Goal: Task Accomplishment & Management: Manage account settings

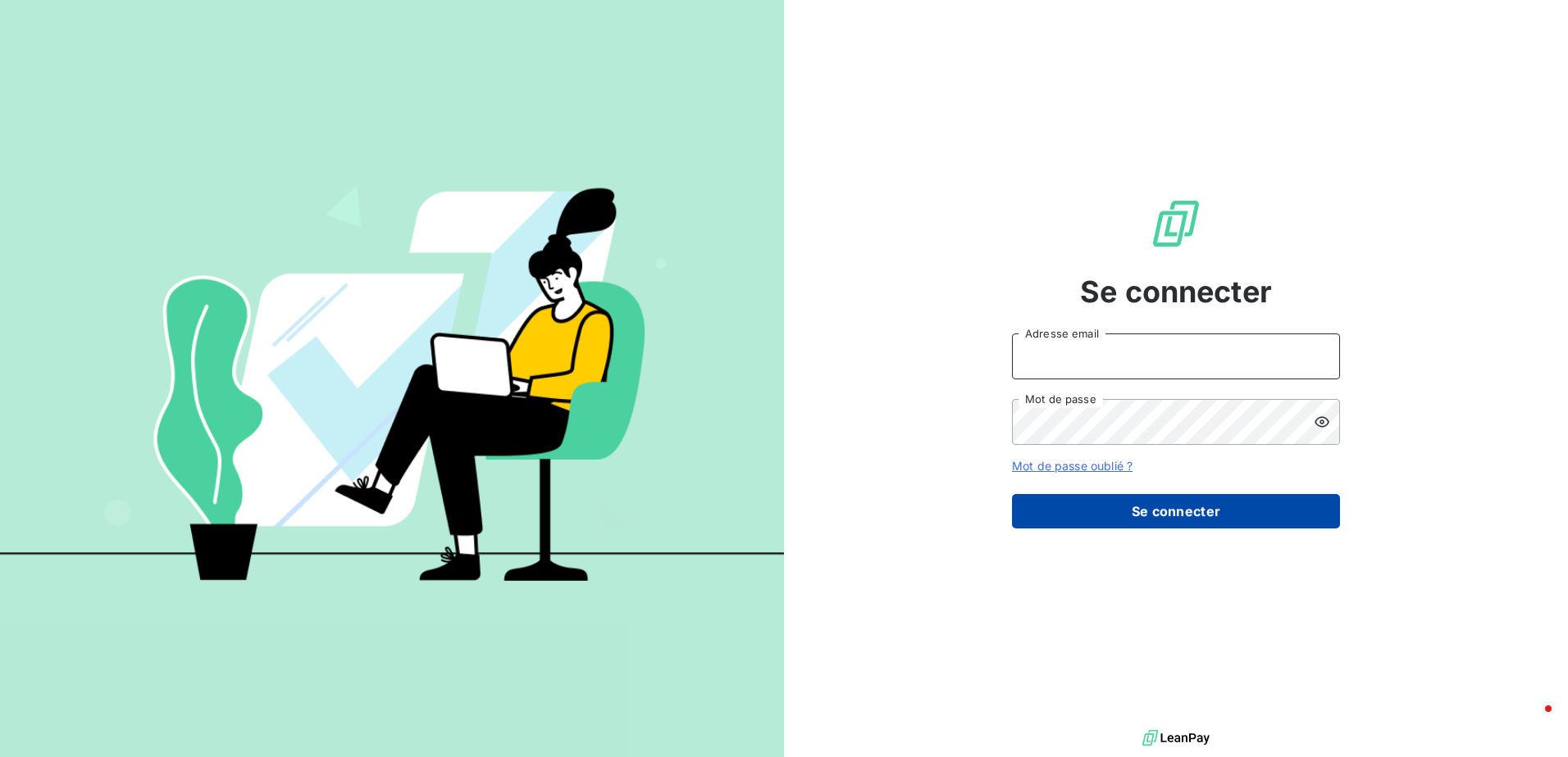
type input "[EMAIL_ADDRESS][DOMAIN_NAME]"
click at [1188, 518] on button "Se connecter" at bounding box center [1176, 511] width 328 height 34
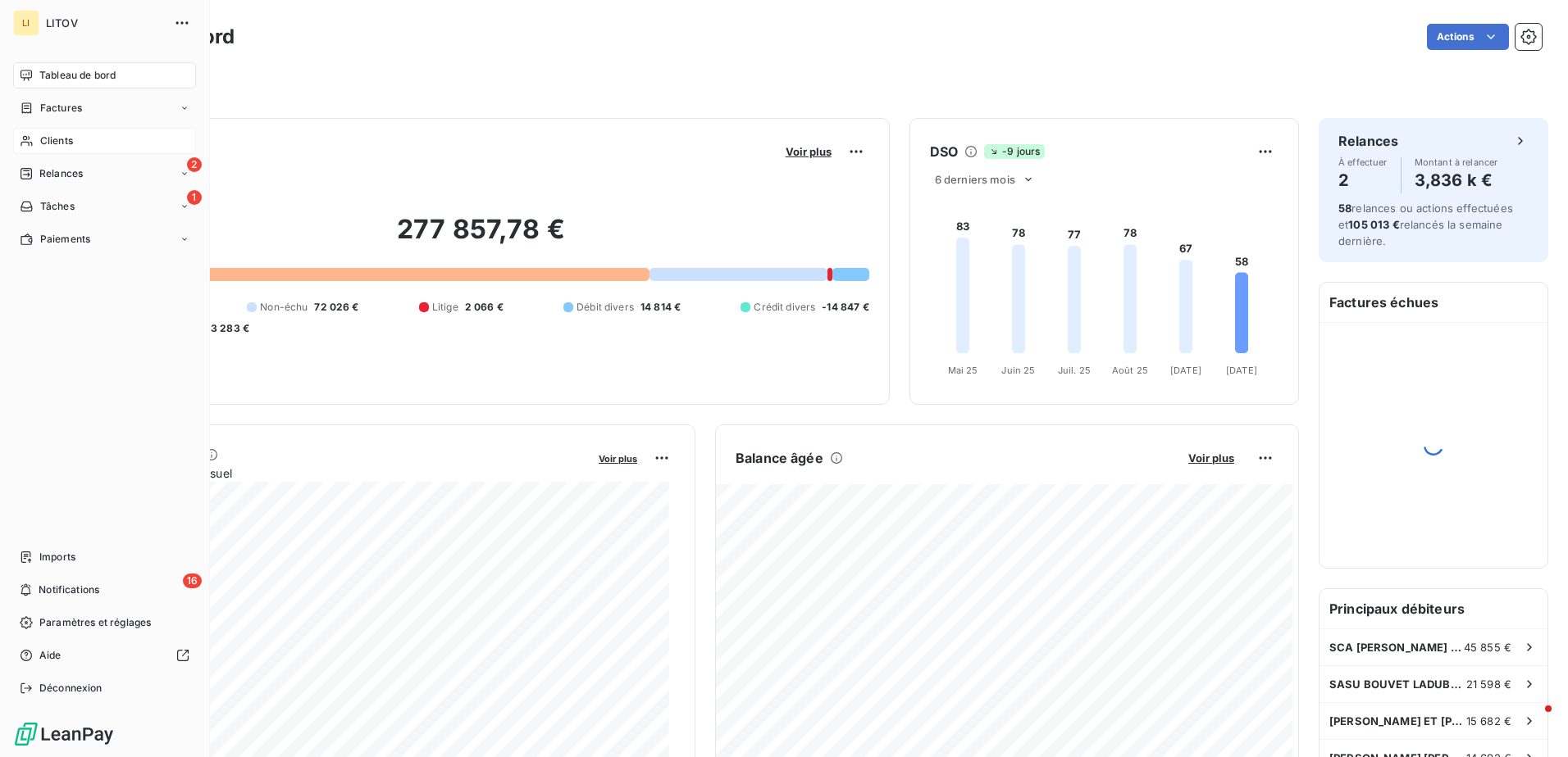
click at [58, 135] on span "Clients" at bounding box center [56, 140] width 32 height 15
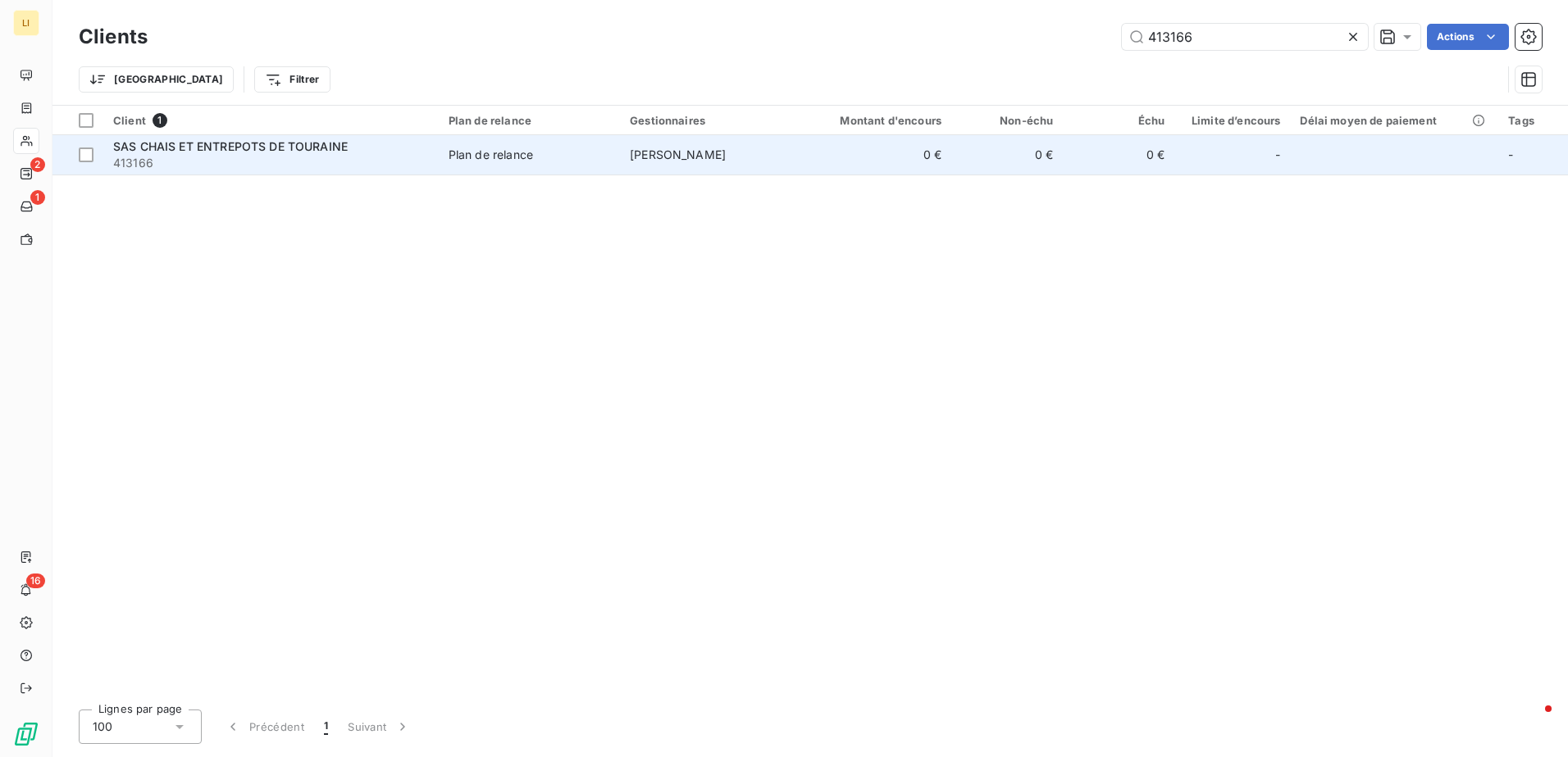
type input "413166"
click at [250, 150] on span "SAS CHAIS ET ENTREPOTS DE TOURAINE" at bounding box center [230, 146] width 234 height 14
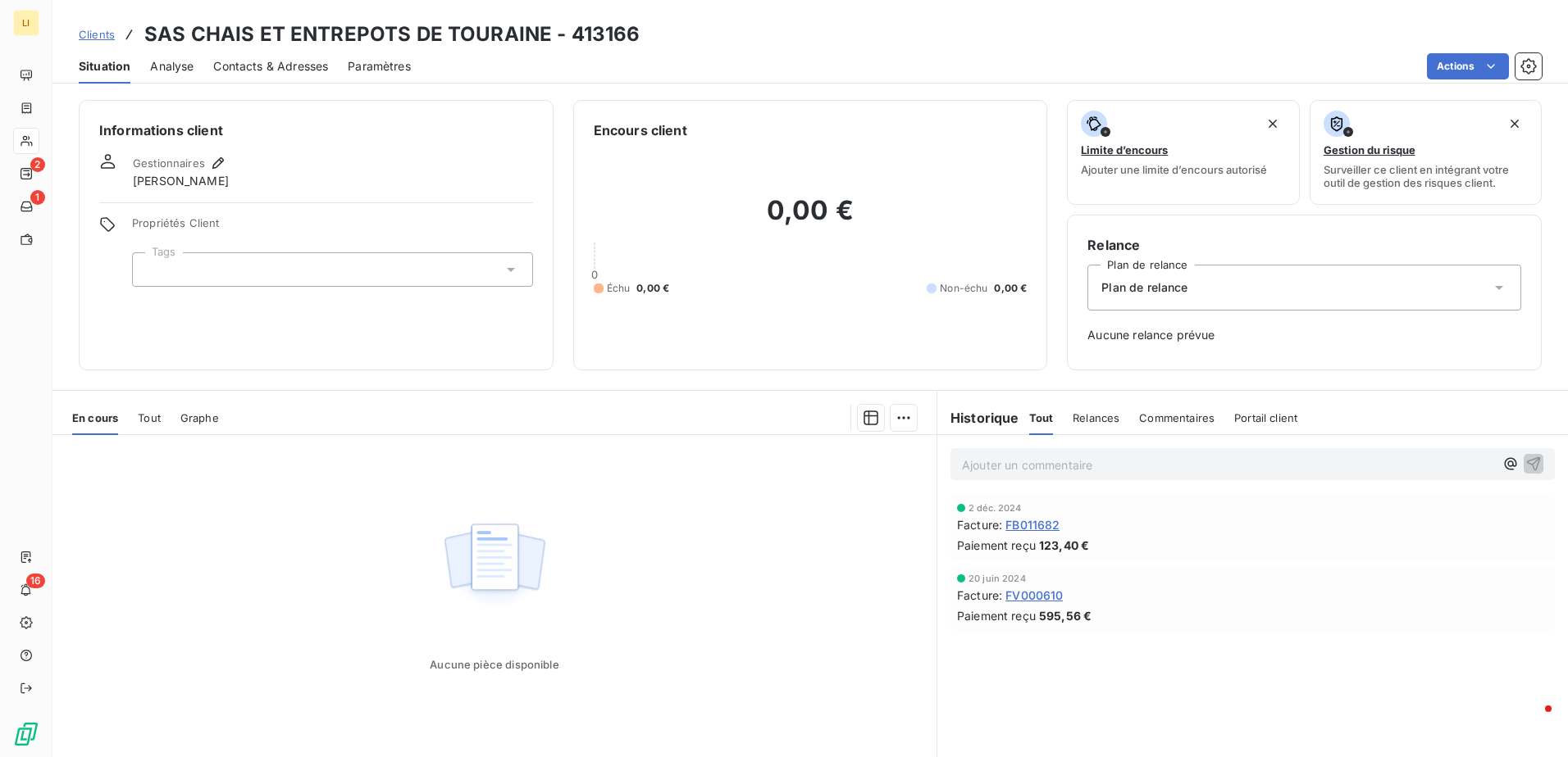
click at [250, 67] on span "Contacts & Adresses" at bounding box center [270, 66] width 115 height 16
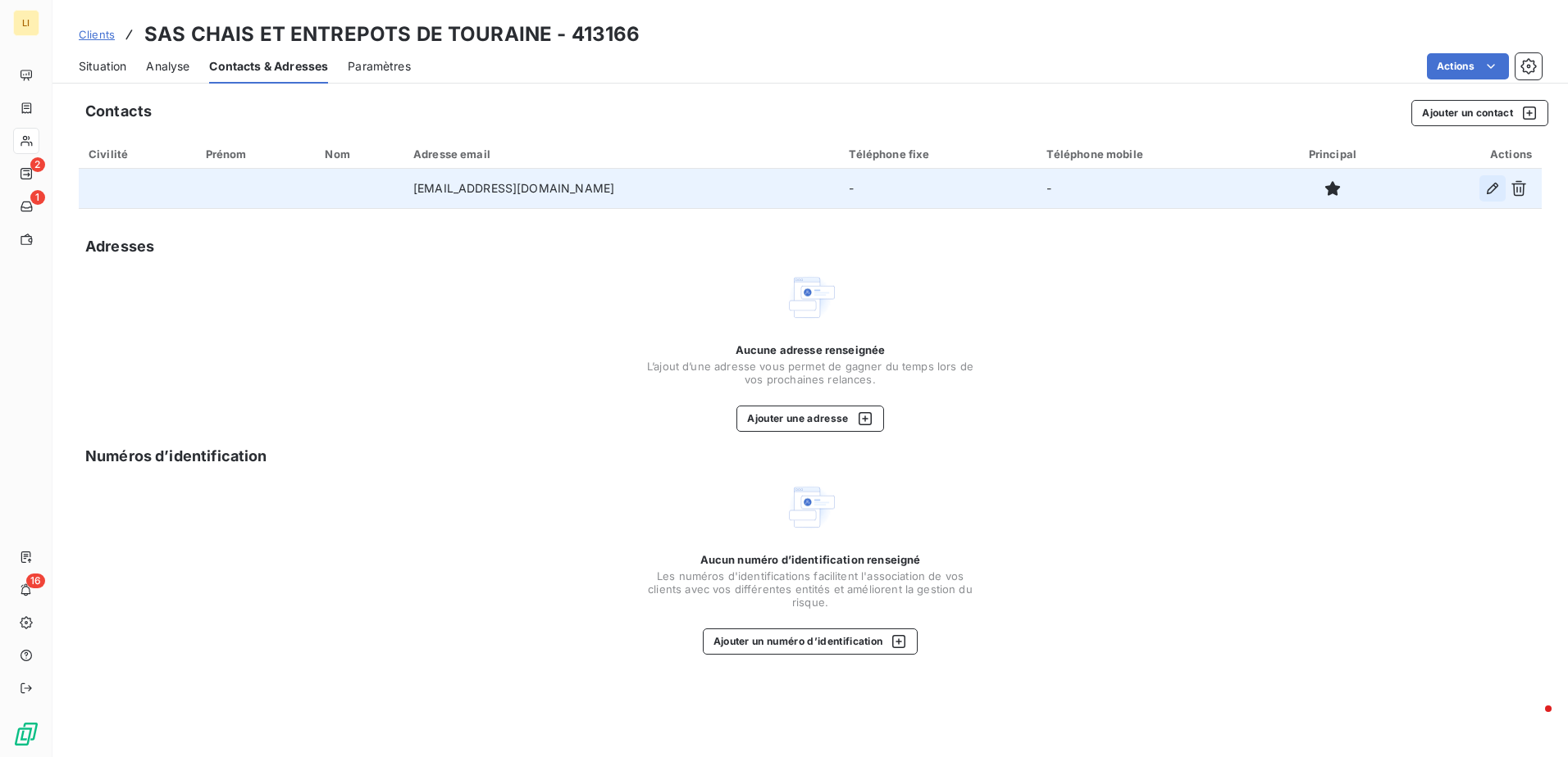
click at [1494, 184] on icon "button" at bounding box center [1492, 188] width 16 height 16
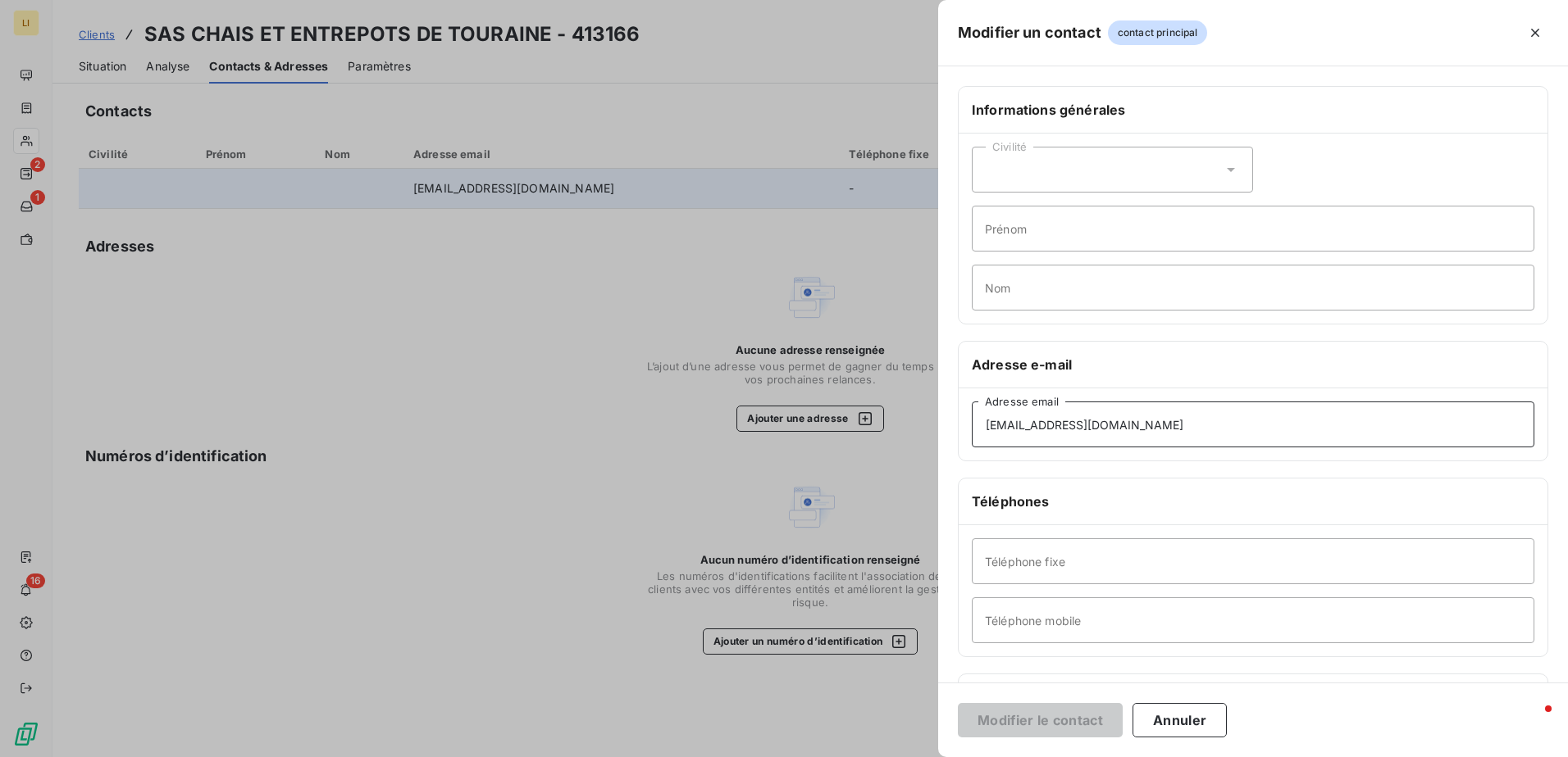
drag, startPoint x: 1211, startPoint y: 428, endPoint x: 834, endPoint y: 453, distance: 377.8
click at [834, 756] on div "Modifier un contact contact principal Informations générales Civilité Prénom No…" at bounding box center [784, 757] width 1568 height 0
paste input "[EMAIL_ADDRESS][DOMAIN_NAME]"
type input "[EMAIL_ADDRESS][DOMAIN_NAME]"
click at [1047, 719] on button "Modifier le contact" at bounding box center [1040, 720] width 165 height 34
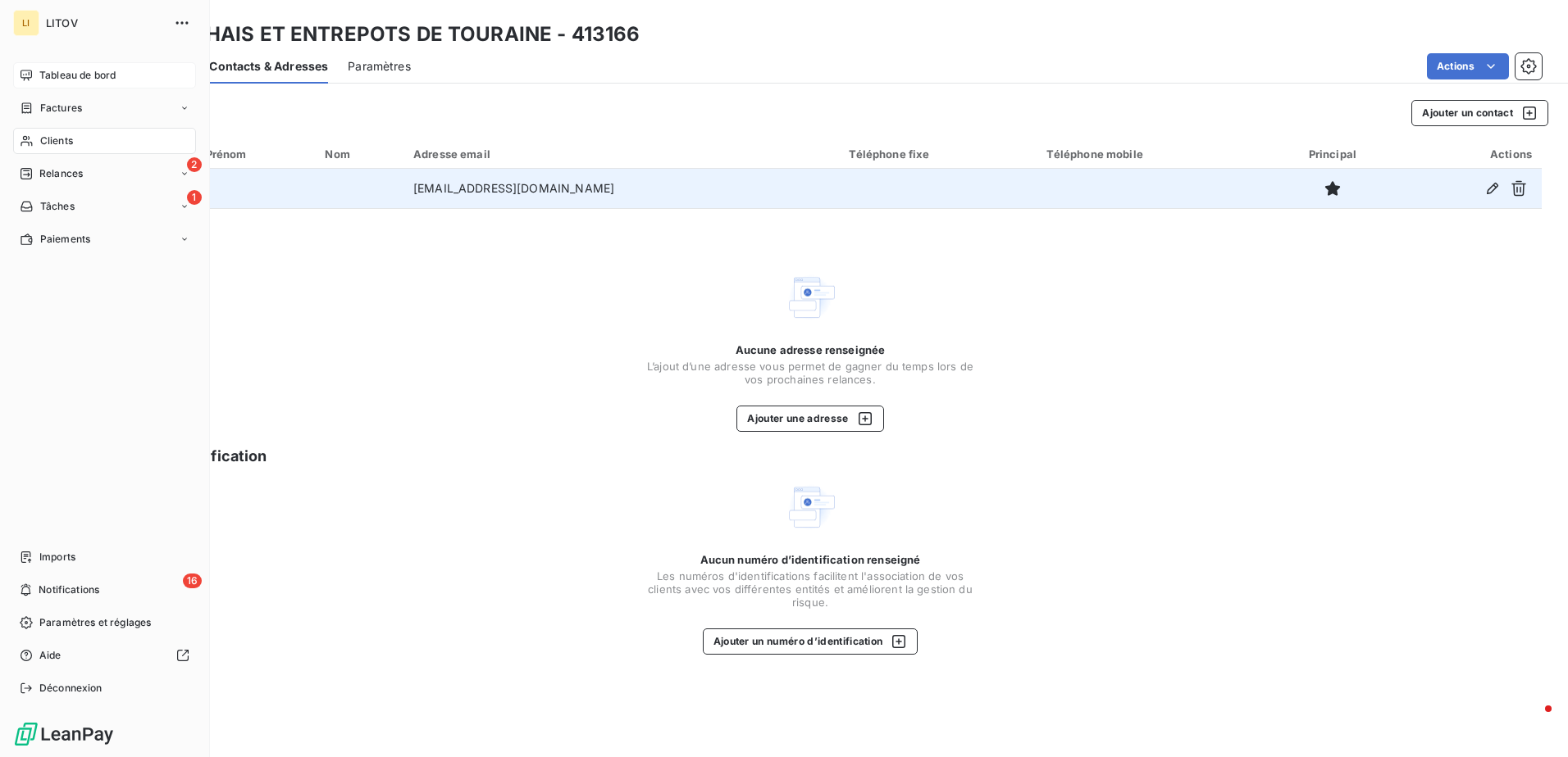
click at [39, 74] on span "Tableau de bord" at bounding box center [77, 75] width 76 height 15
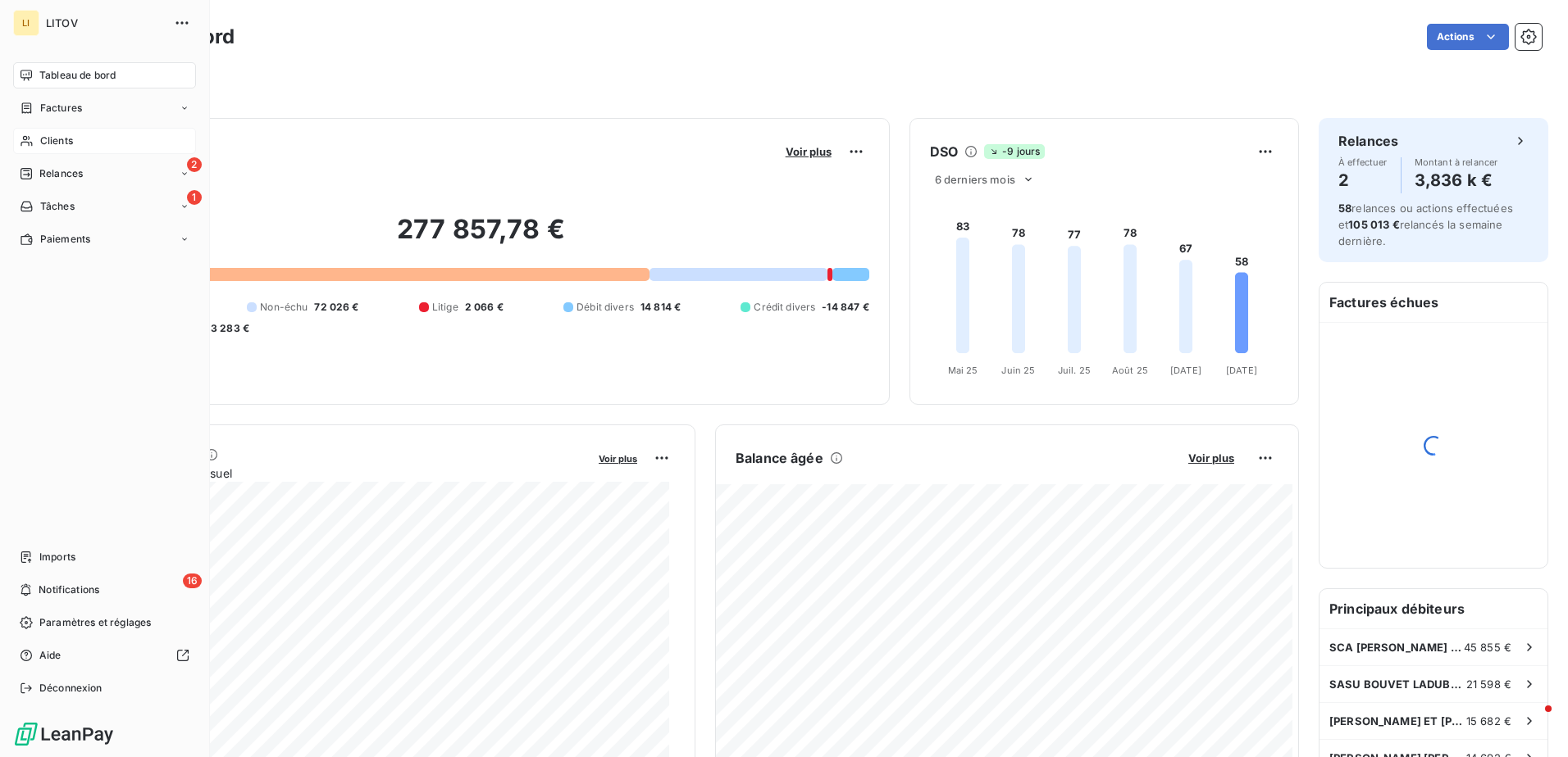
click at [38, 143] on div "Clients" at bounding box center [104, 141] width 183 height 26
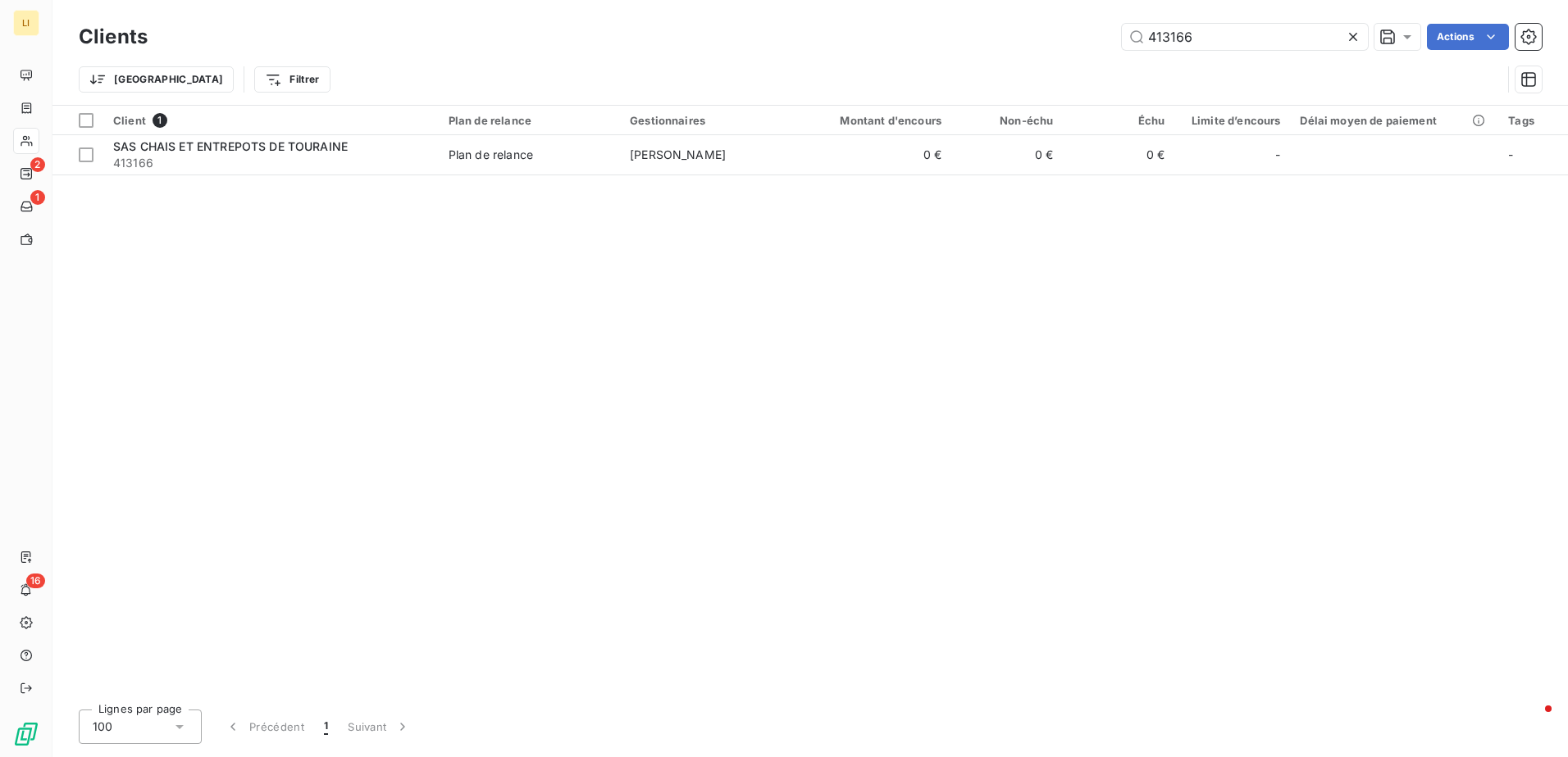
drag, startPoint x: 1233, startPoint y: 45, endPoint x: 1003, endPoint y: 47, distance: 230.0
click at [1003, 47] on div "413166 Actions" at bounding box center [854, 37] width 1374 height 26
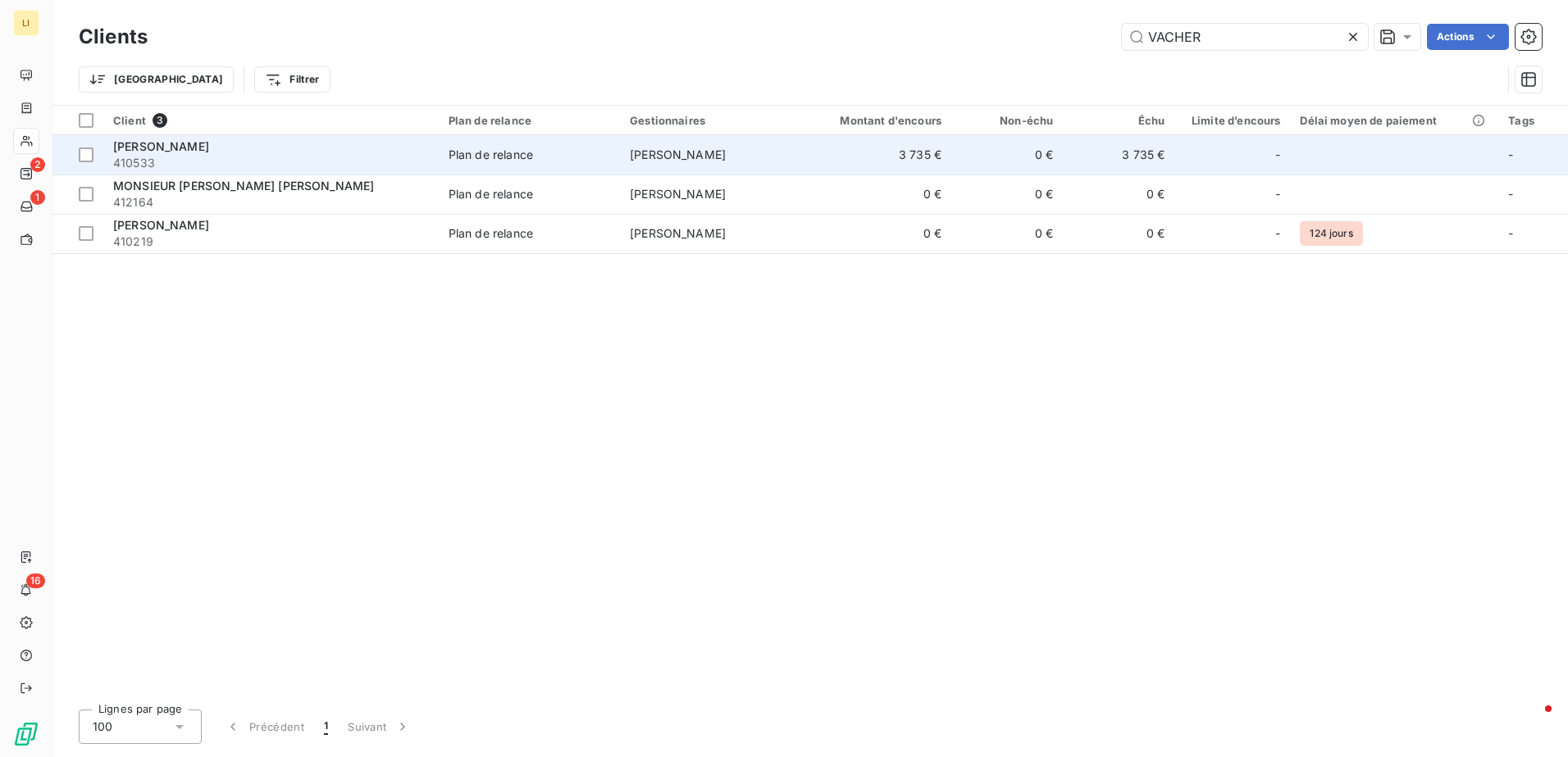
type input "VACHER"
click at [167, 150] on span "[PERSON_NAME]" at bounding box center [161, 146] width 96 height 14
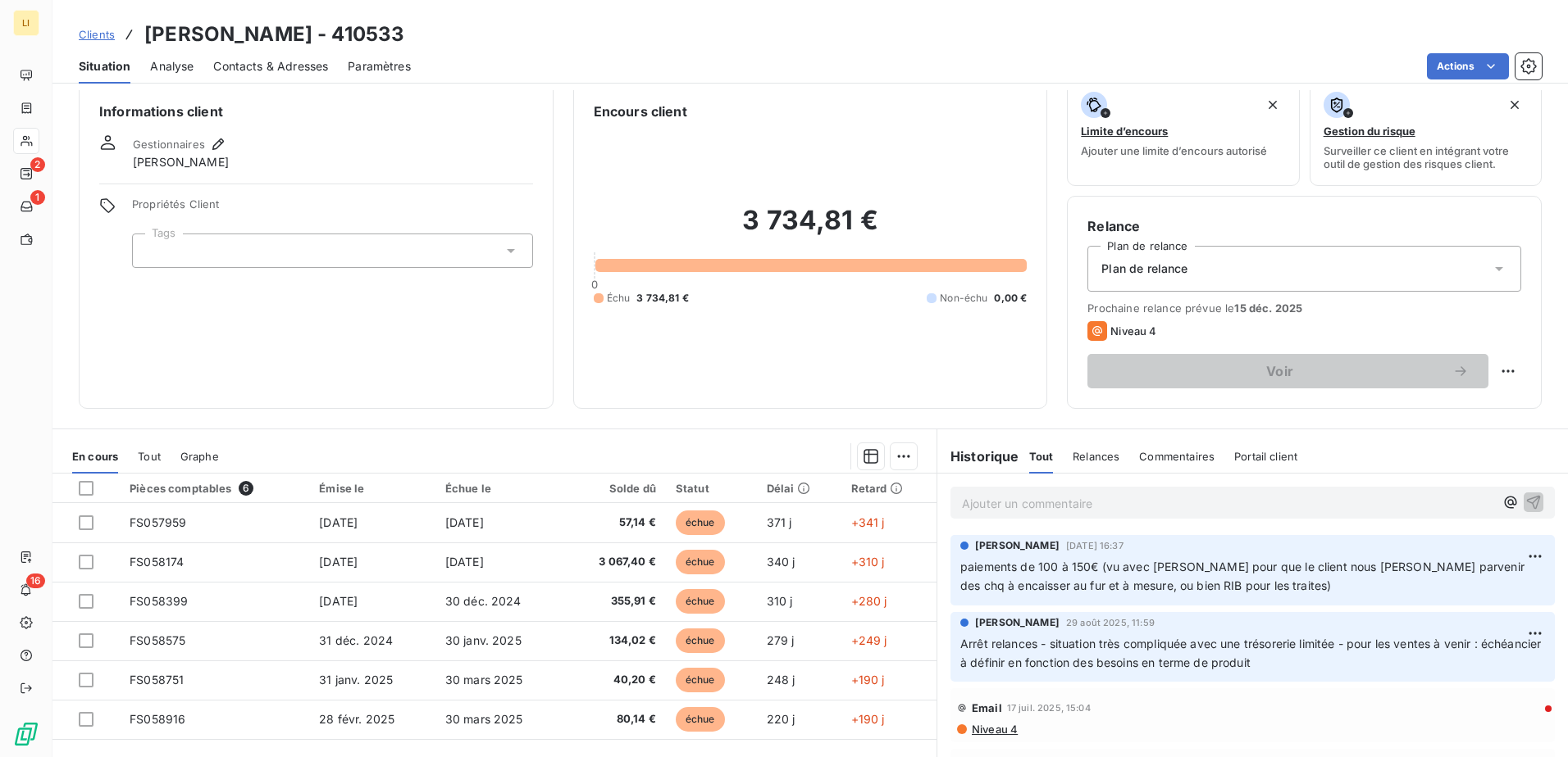
scroll to position [18, 0]
click at [406, 70] on span "Paramètres" at bounding box center [380, 66] width 63 height 16
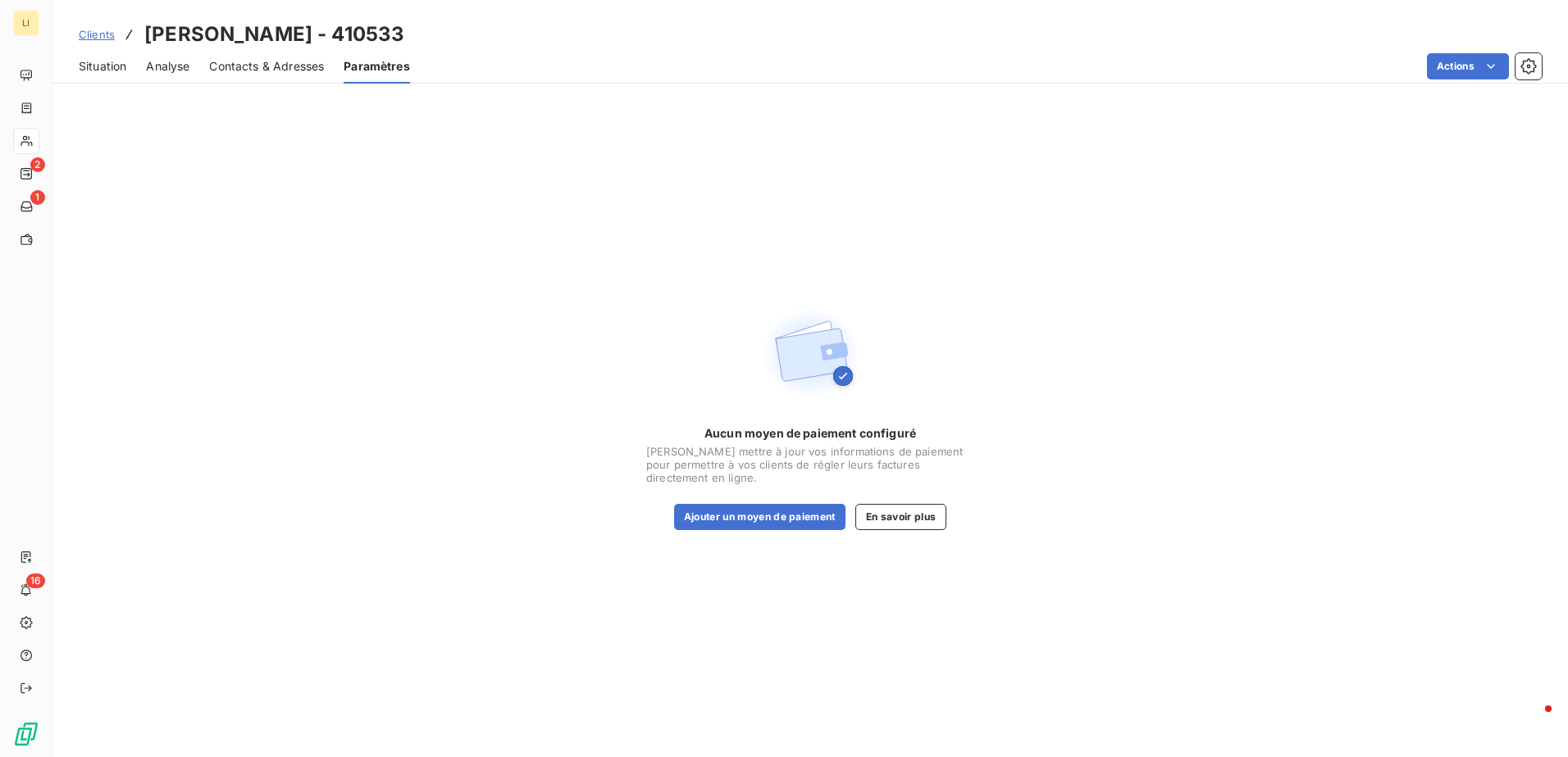
click at [304, 67] on span "Contacts & Adresses" at bounding box center [267, 66] width 115 height 16
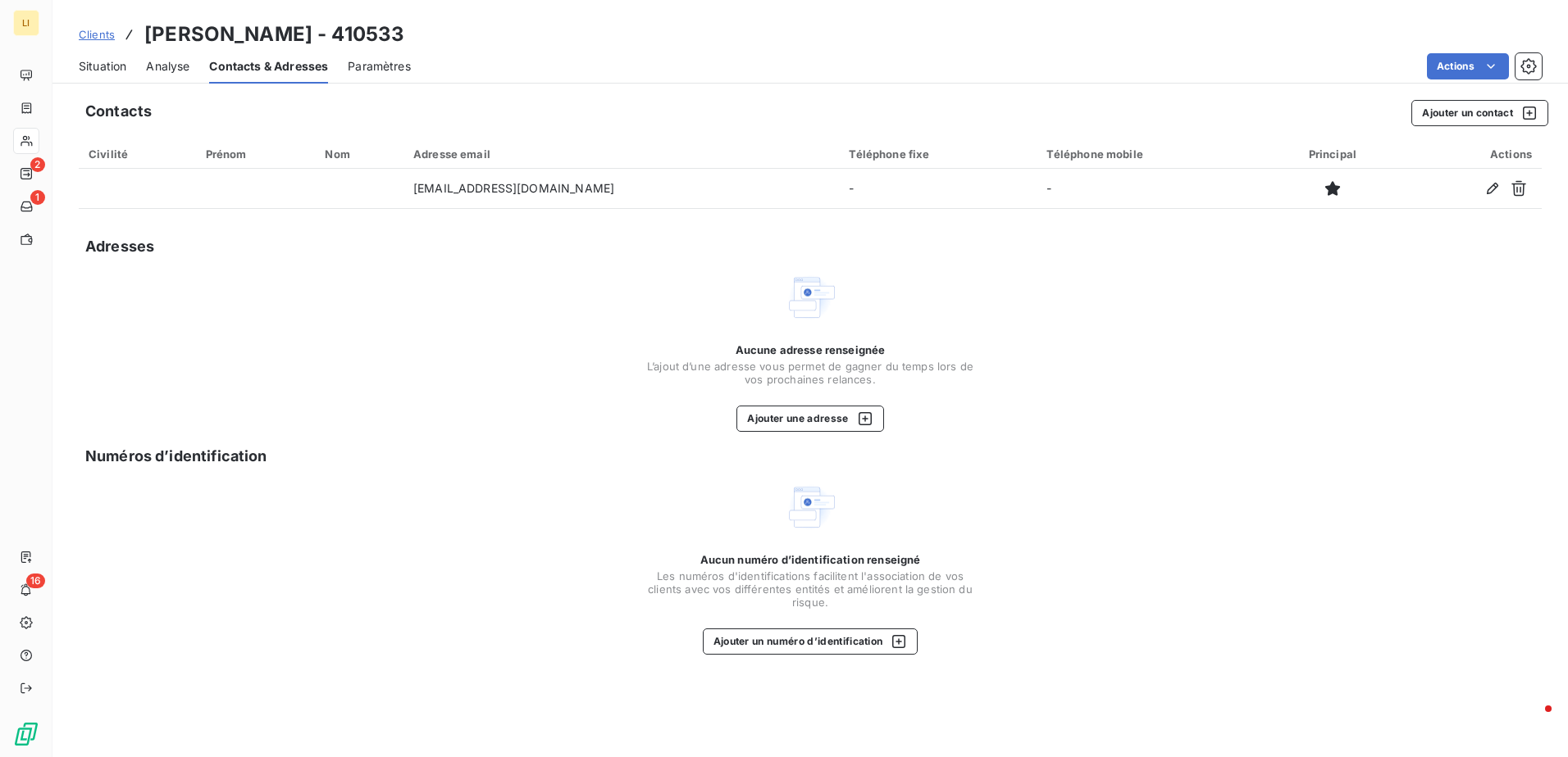
click at [209, 69] on div "Situation Analyse Contacts & Adresses Paramètres Actions" at bounding box center [810, 67] width 1515 height 34
click at [185, 70] on span "Analyse" at bounding box center [168, 66] width 44 height 16
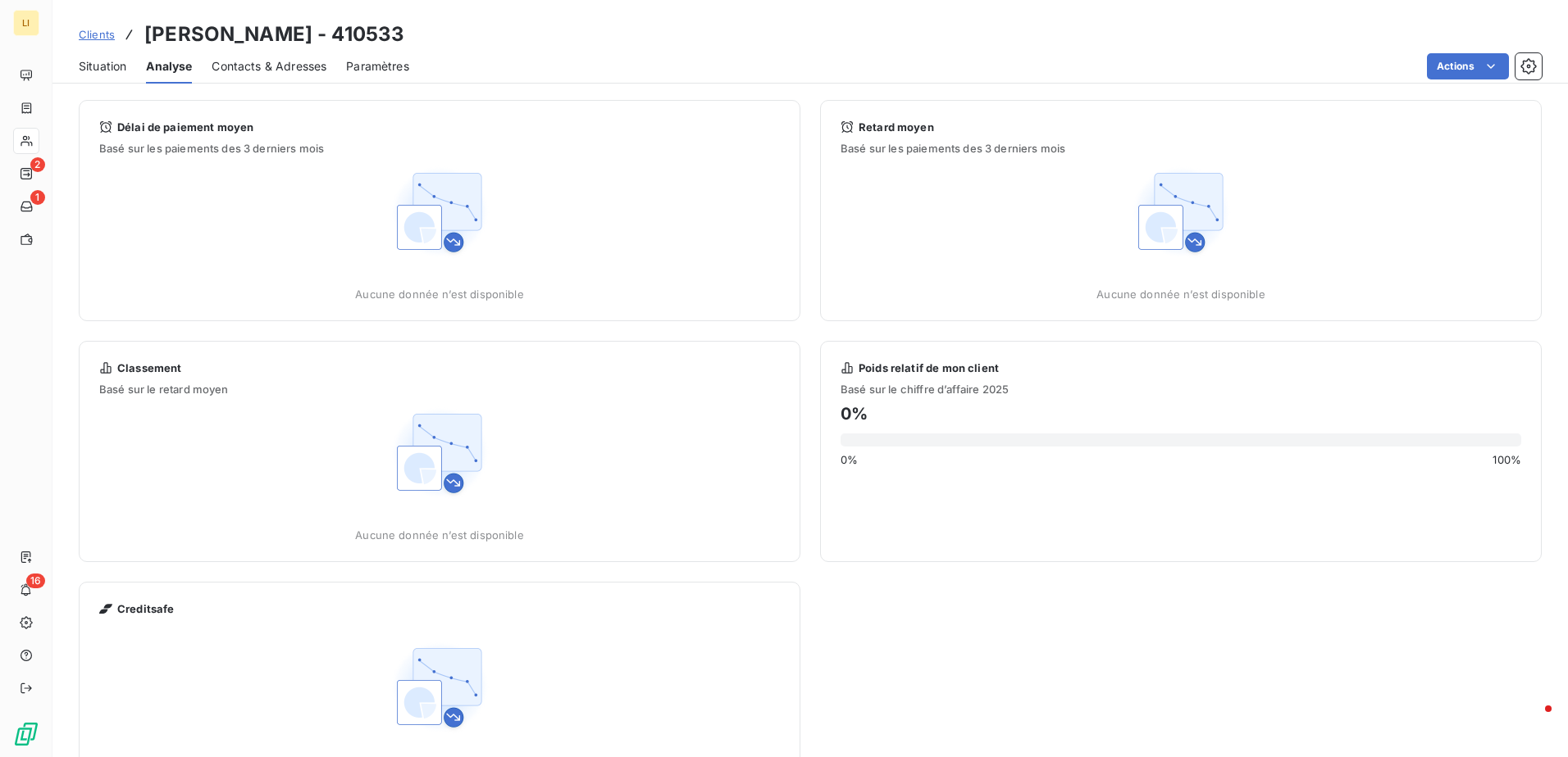
click at [91, 67] on span "Situation" at bounding box center [103, 66] width 48 height 16
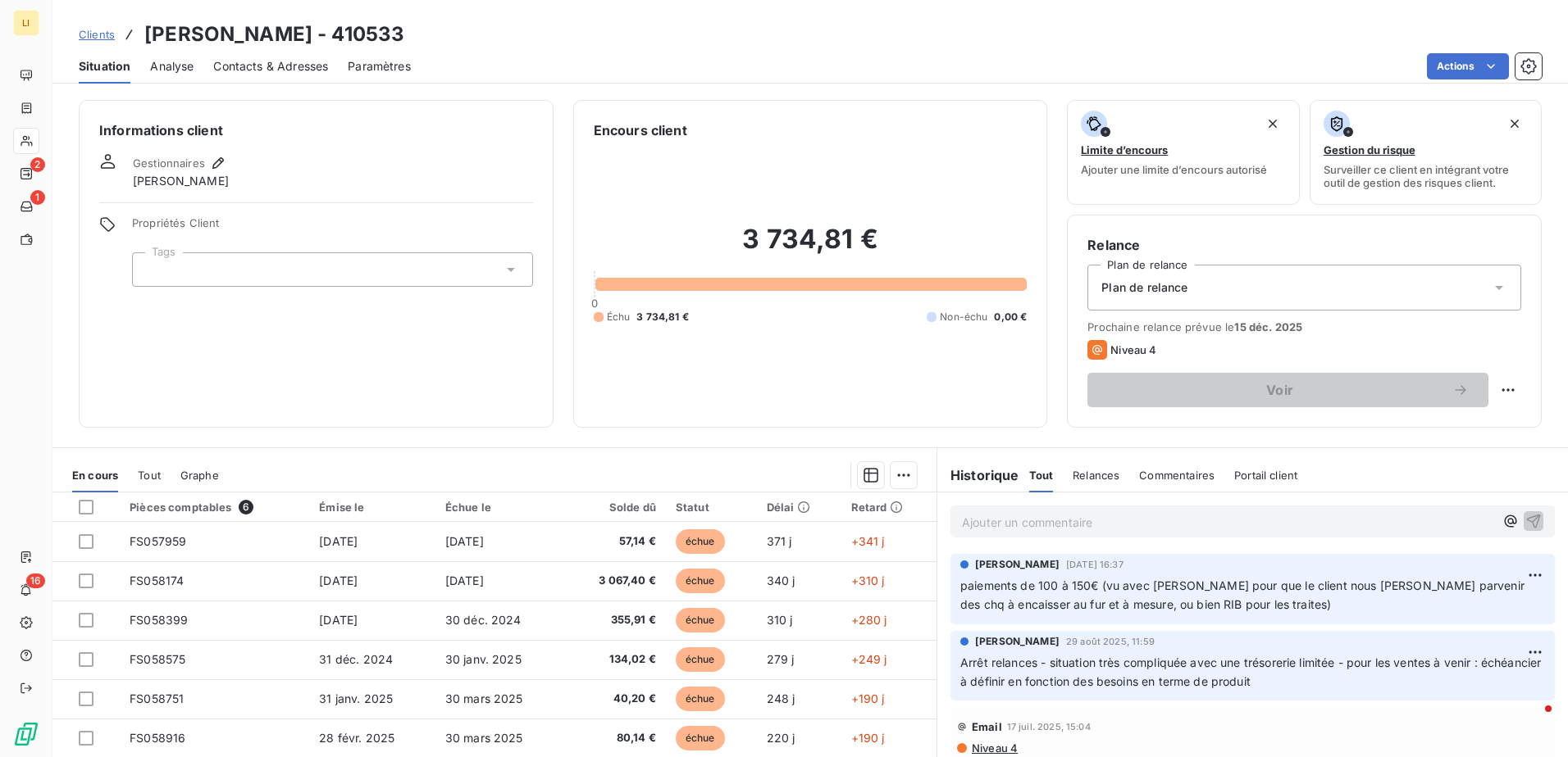
click at [504, 272] on icon at bounding box center [510, 269] width 16 height 16
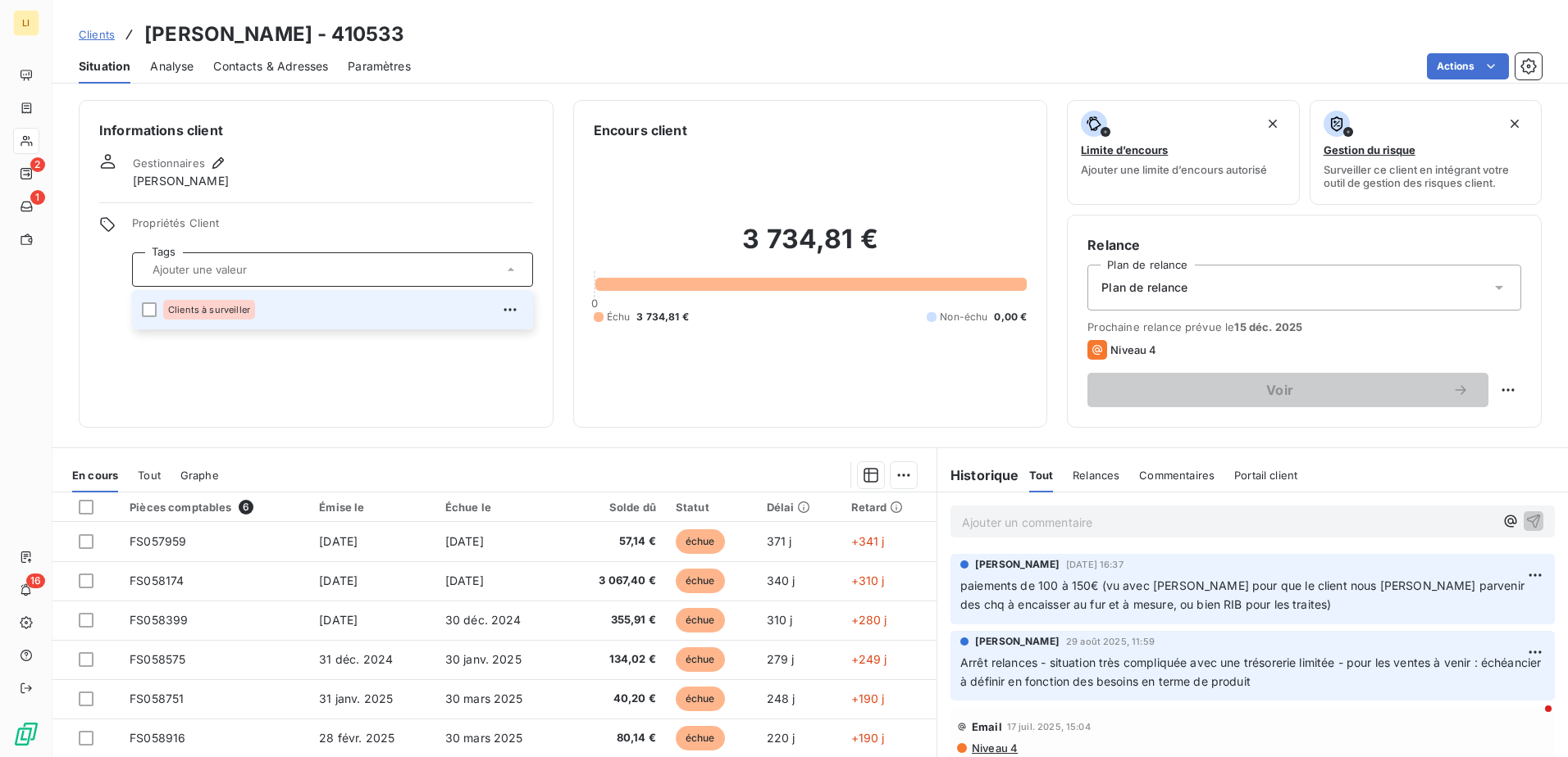
click at [267, 315] on div "Clients à surveiller" at bounding box center [343, 309] width 360 height 26
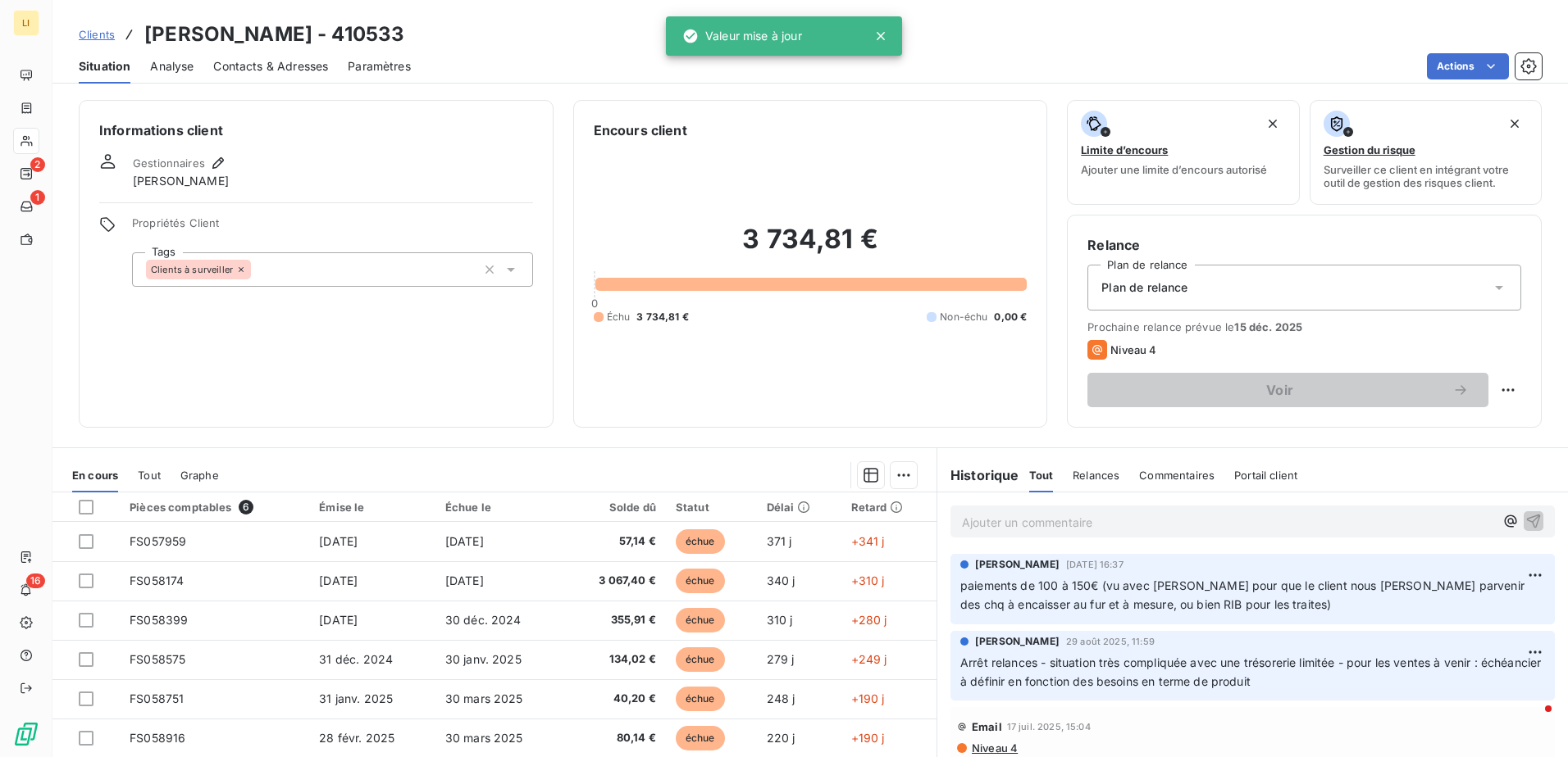
click at [209, 357] on div "Informations client Gestionnaires [PERSON_NAME] Propriétés Client Tags Clients …" at bounding box center [315, 264] width 475 height 328
click at [88, 26] on link "Clients" at bounding box center [97, 34] width 36 height 16
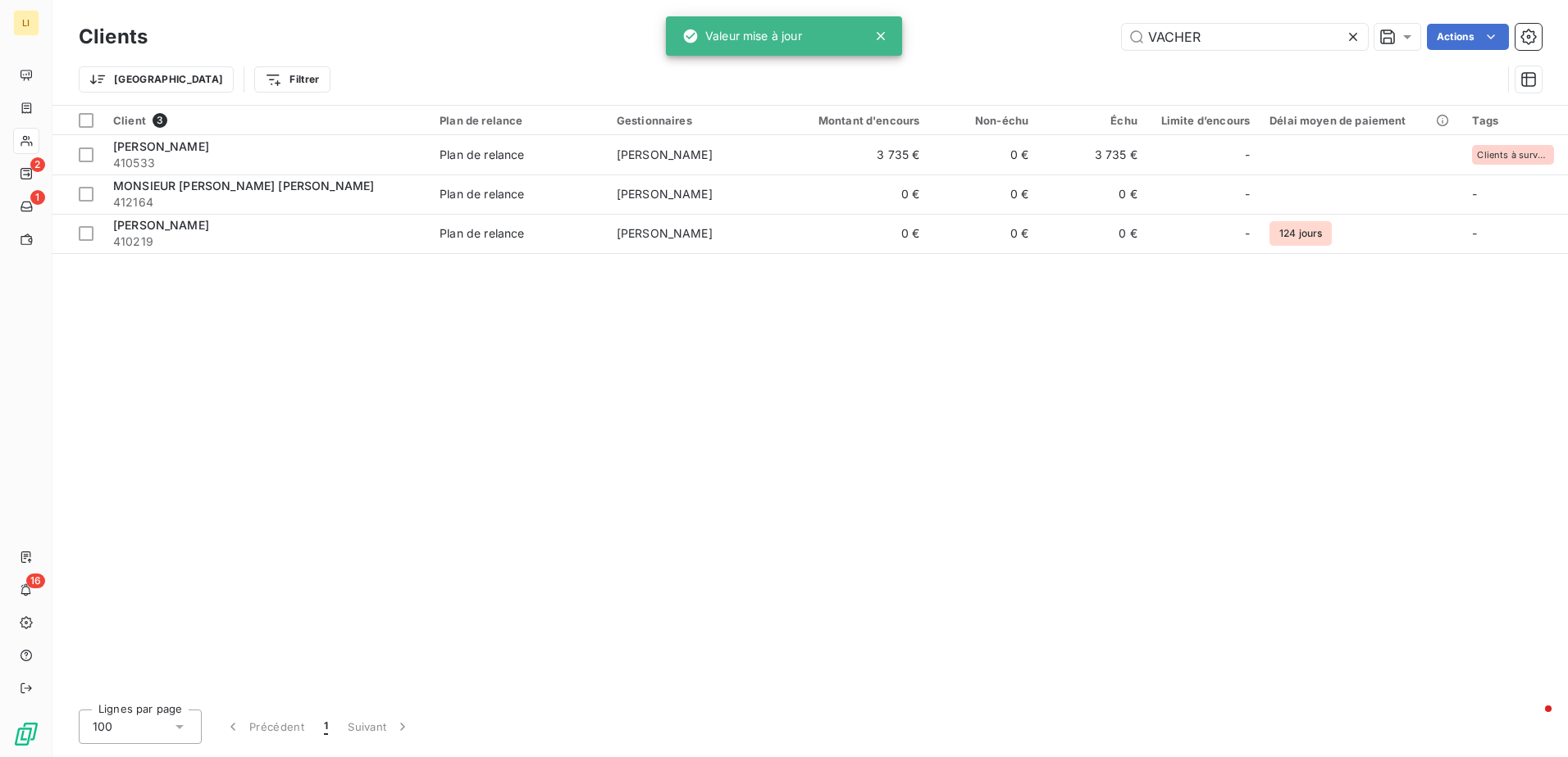
drag, startPoint x: 1232, startPoint y: 43, endPoint x: 1008, endPoint y: 64, distance: 225.0
click at [1008, 64] on div "Clients VACHER Actions Trier Filtrer" at bounding box center [810, 62] width 1463 height 85
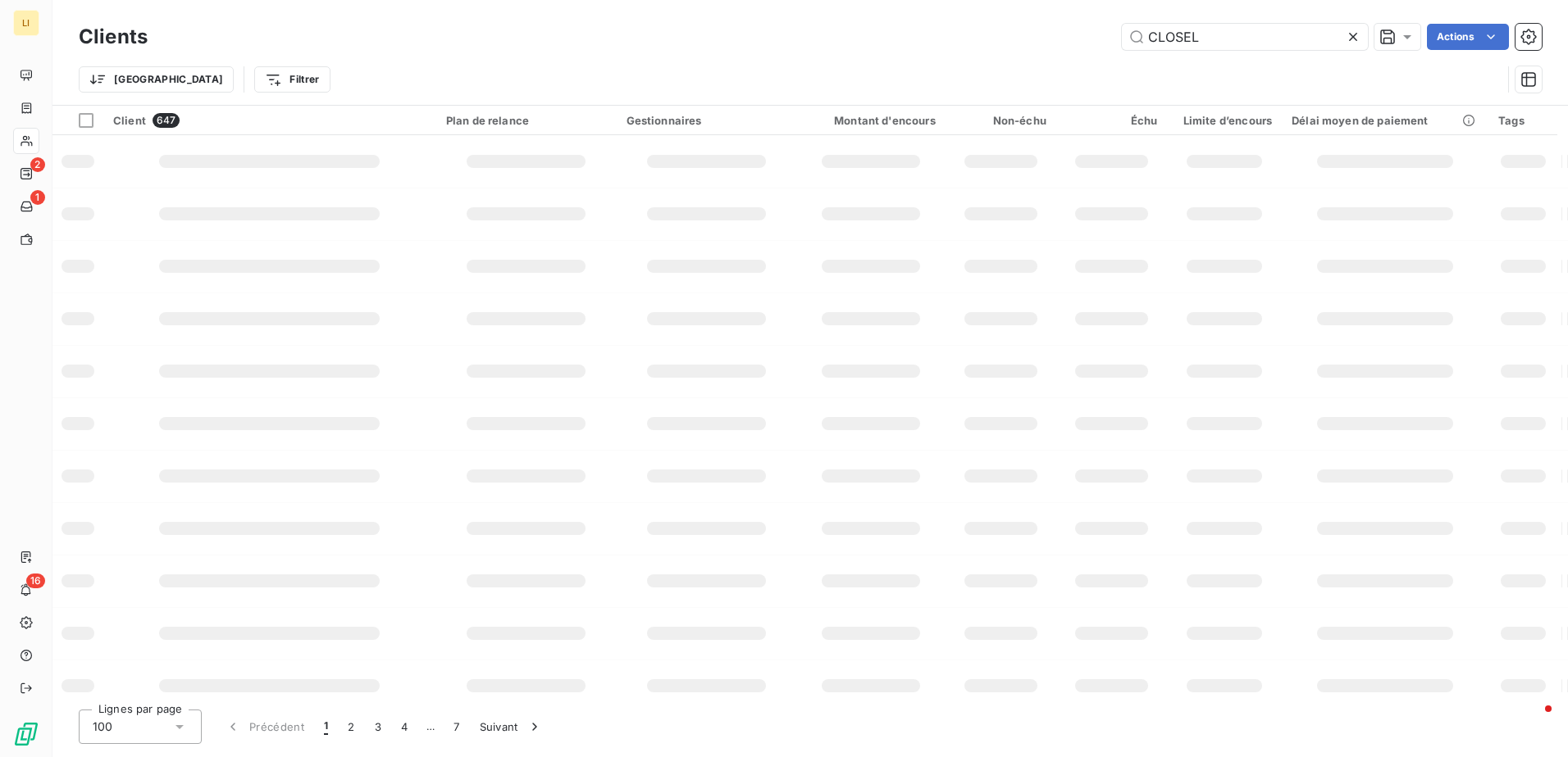
type input "CLOSEL"
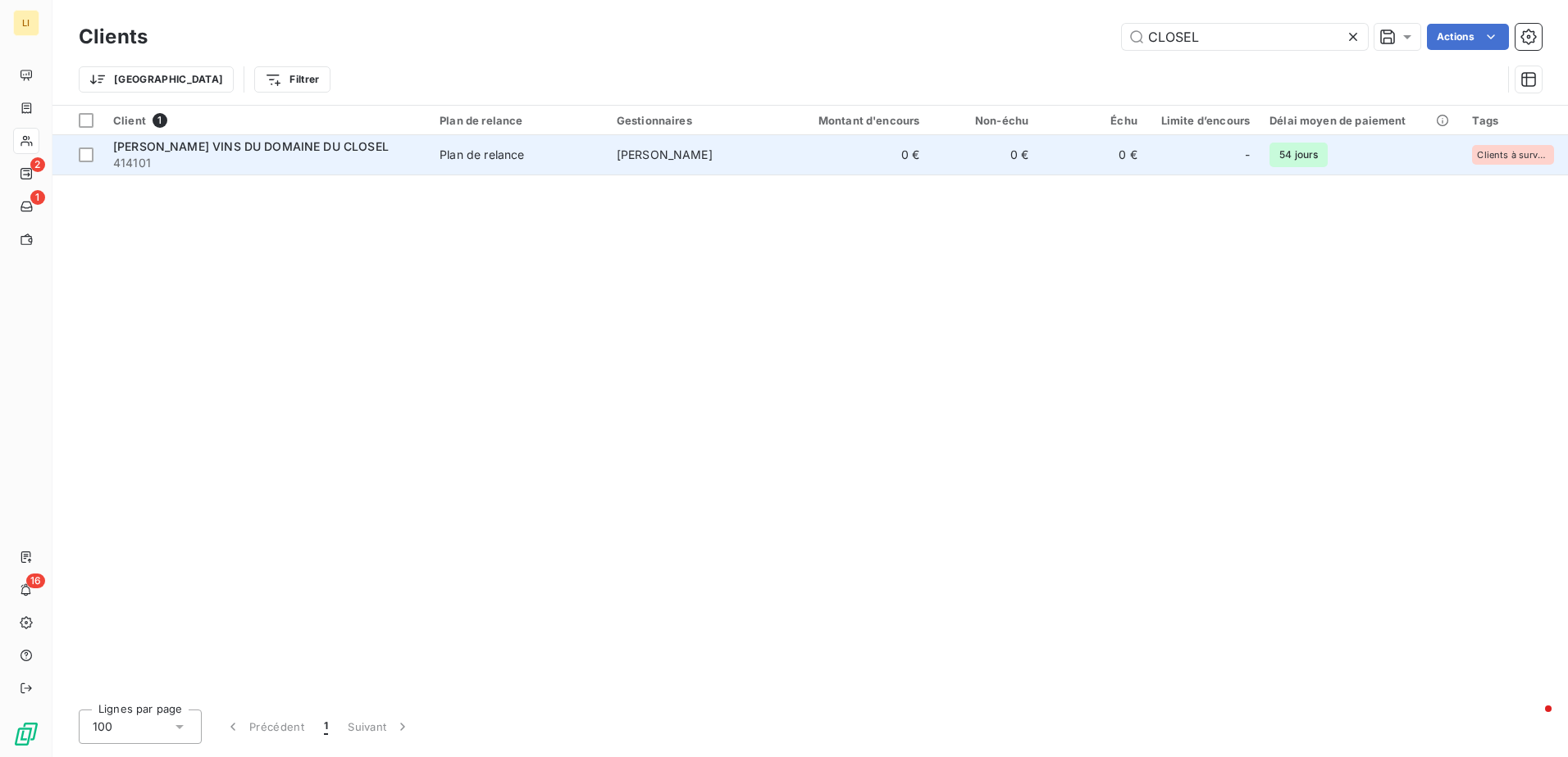
click at [317, 161] on span "414101" at bounding box center [266, 162] width 307 height 16
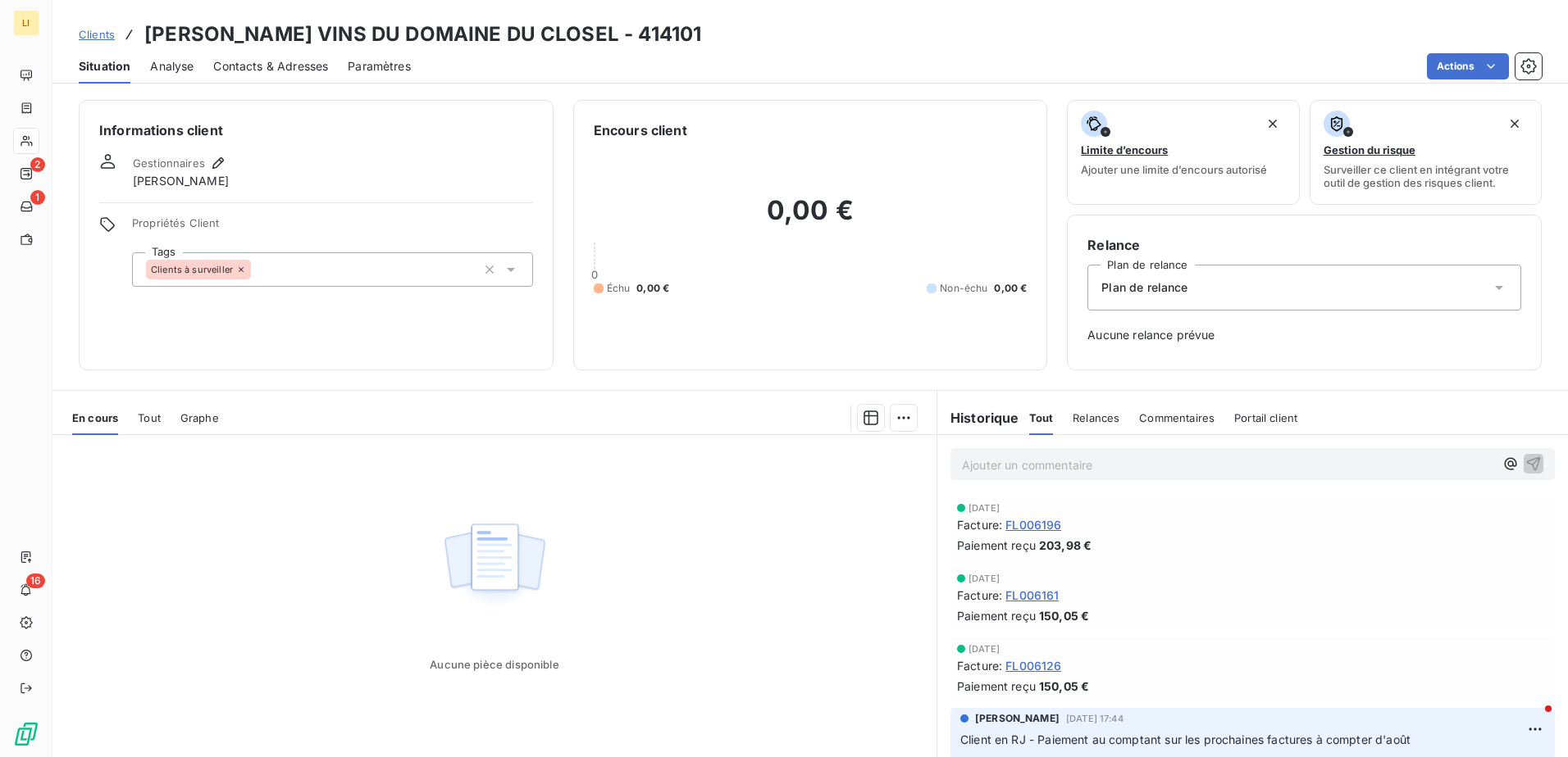
click at [508, 268] on icon at bounding box center [511, 270] width 9 height 4
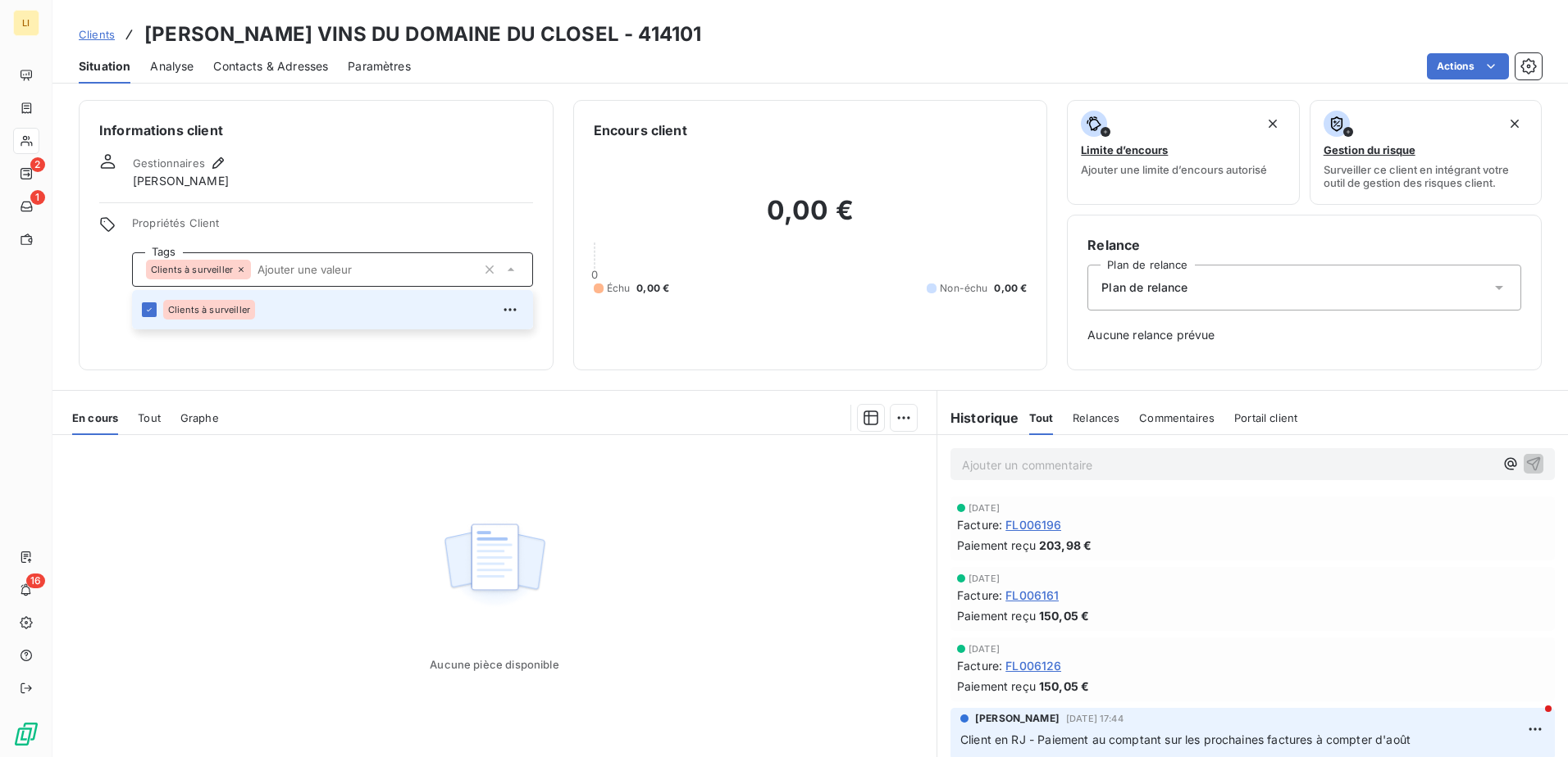
click at [508, 268] on icon at bounding box center [510, 269] width 16 height 16
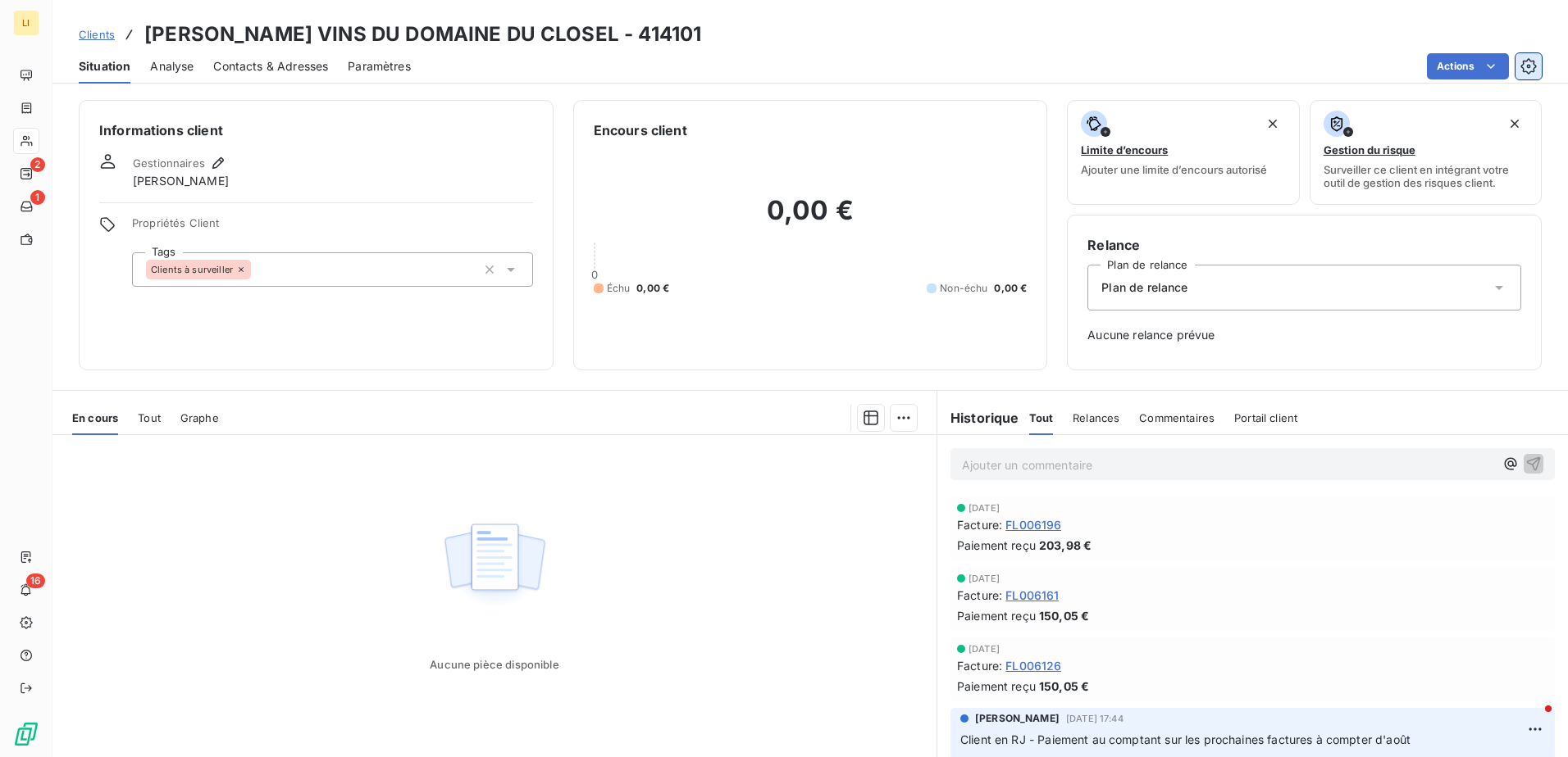
click at [1534, 66] on icon "button" at bounding box center [1528, 66] width 16 height 16
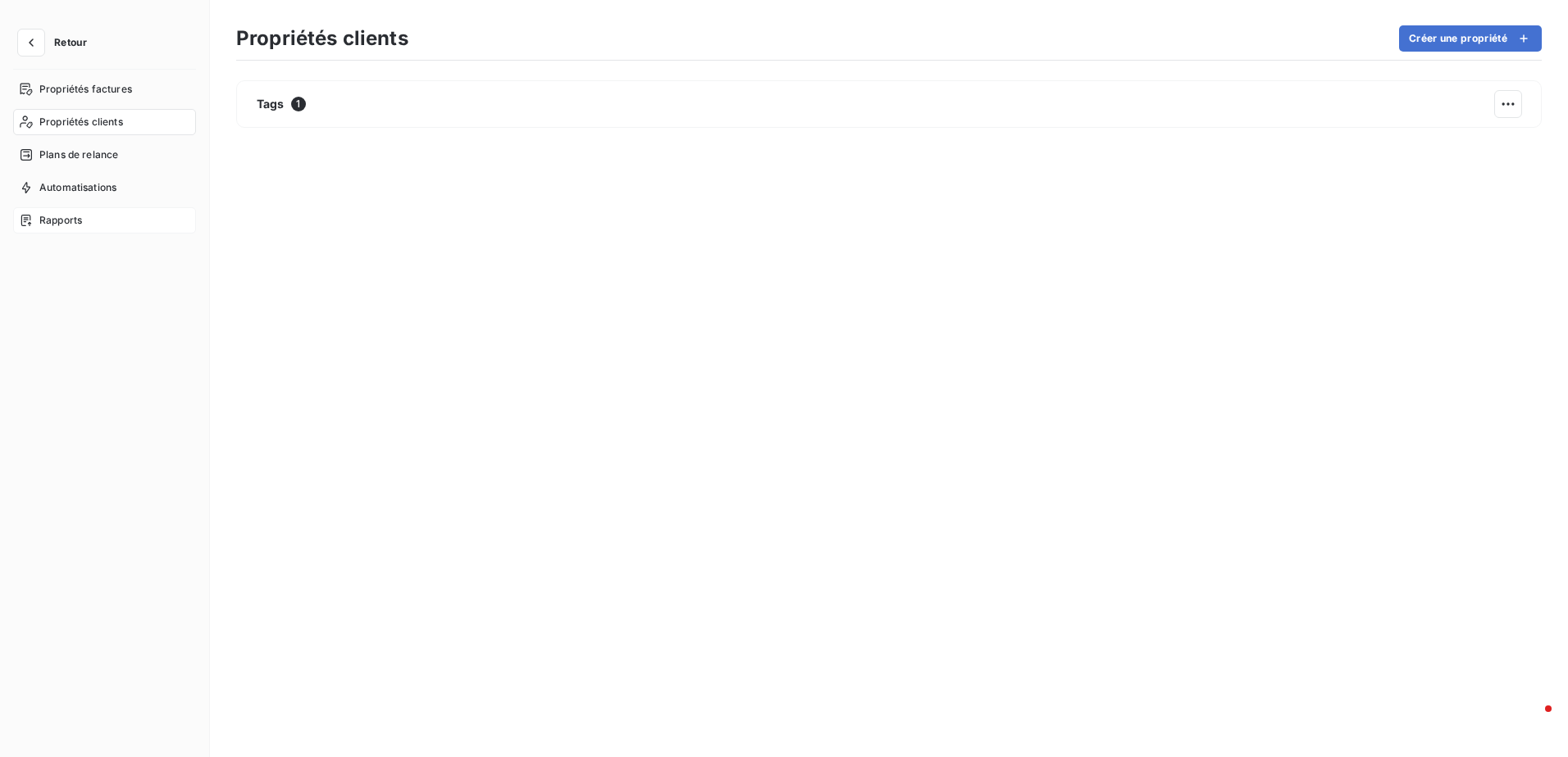
click at [88, 221] on div "Rapports" at bounding box center [104, 220] width 183 height 26
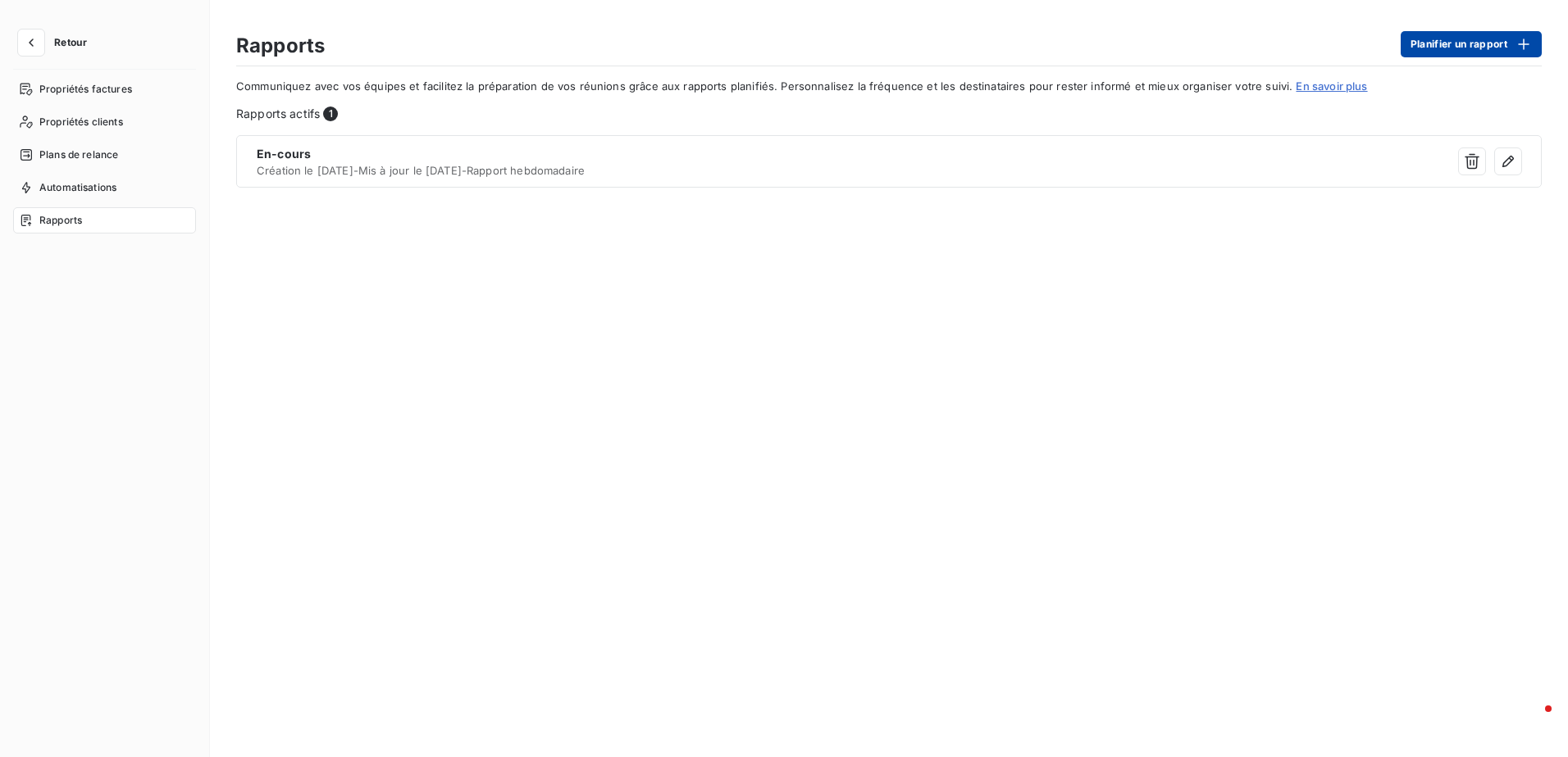
click at [1465, 42] on button "Planifier un rapport" at bounding box center [1471, 44] width 141 height 26
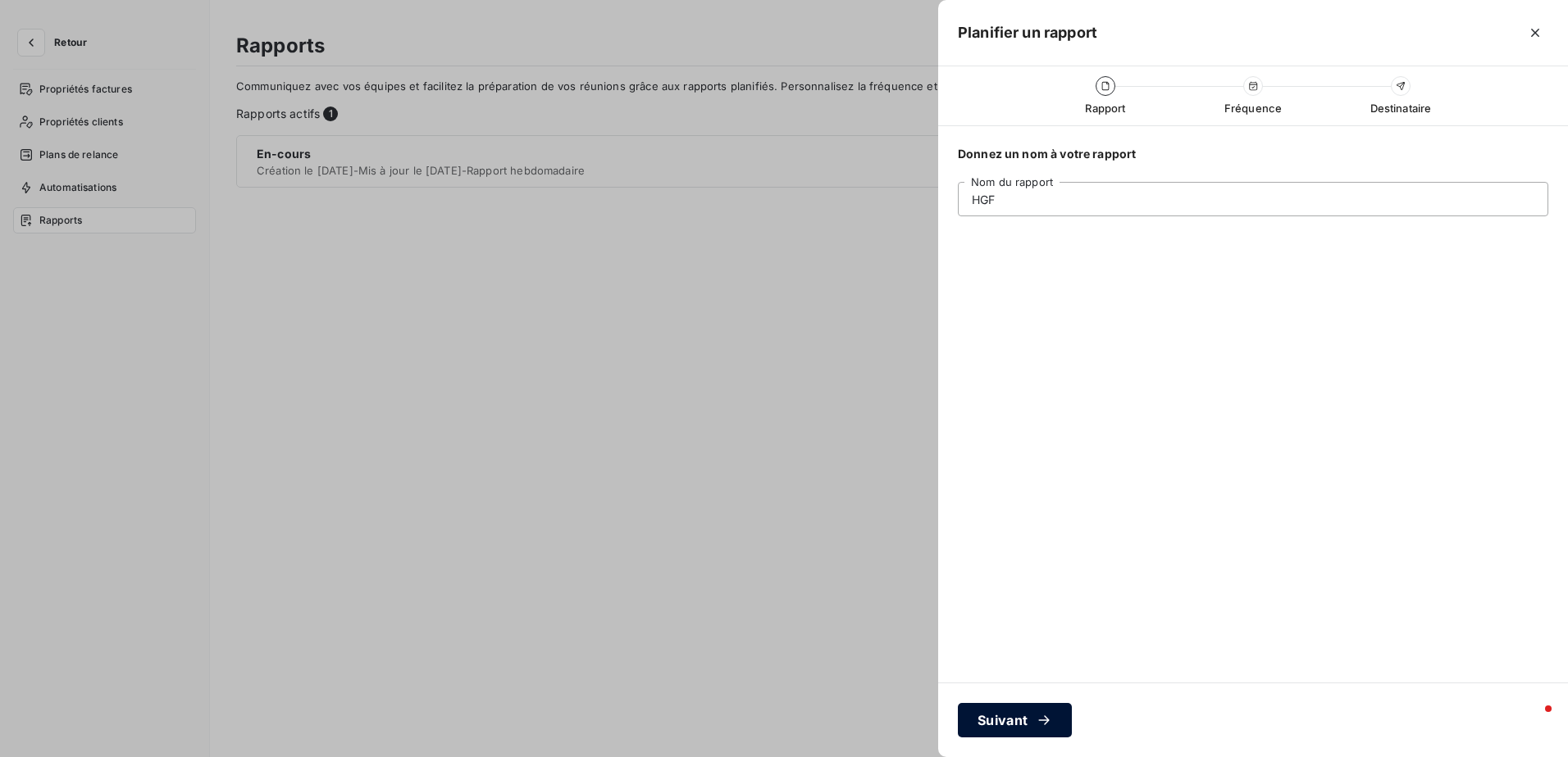
type input "HGF"
click at [1012, 719] on button "Suivant" at bounding box center [1014, 720] width 114 height 34
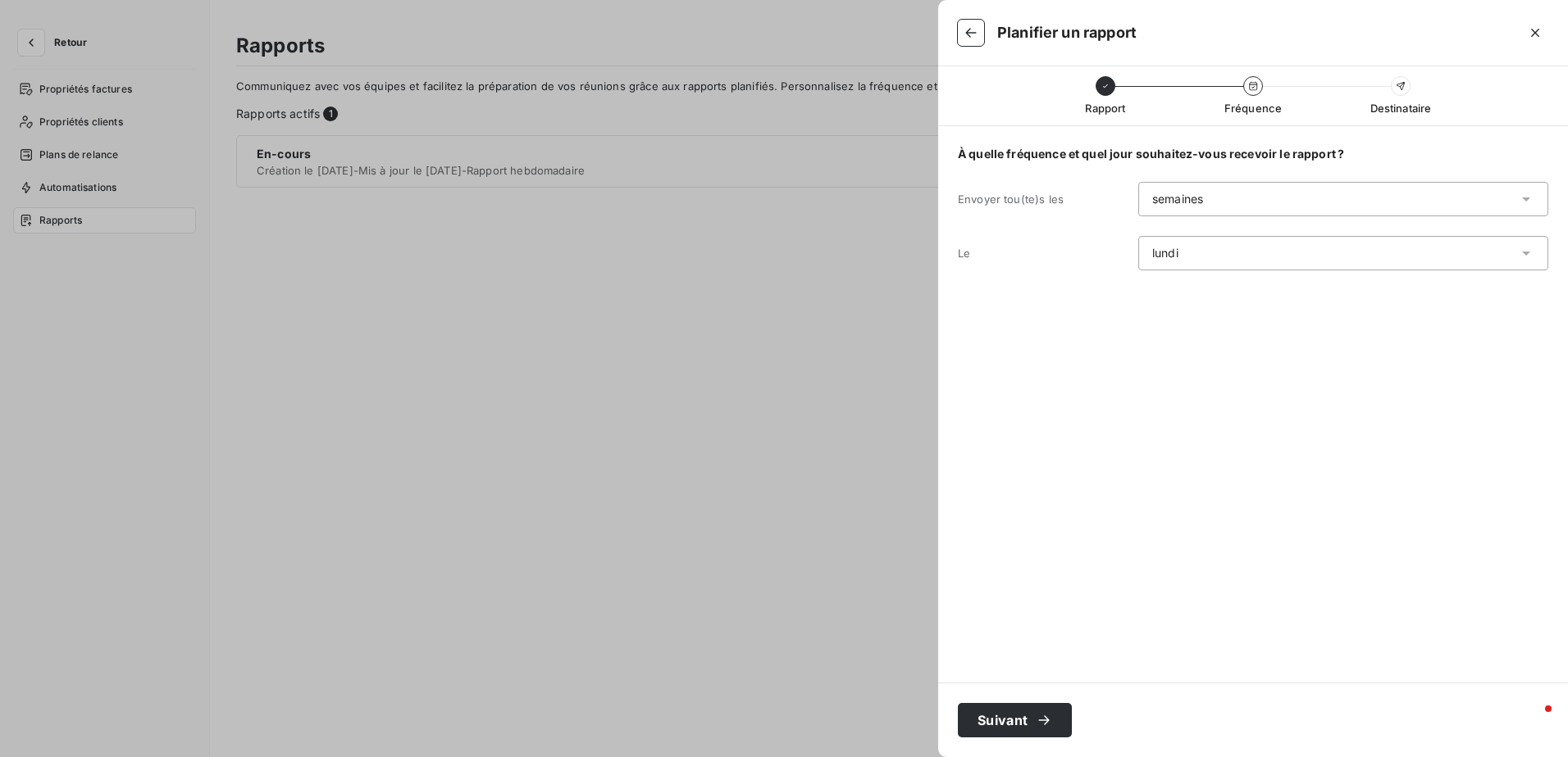
click at [1184, 204] on div "semaines" at bounding box center [1176, 198] width 50 height 16
click at [1198, 236] on li "semaines" at bounding box center [1343, 234] width 410 height 30
click at [1168, 251] on div "lundi" at bounding box center [1164, 253] width 27 height 16
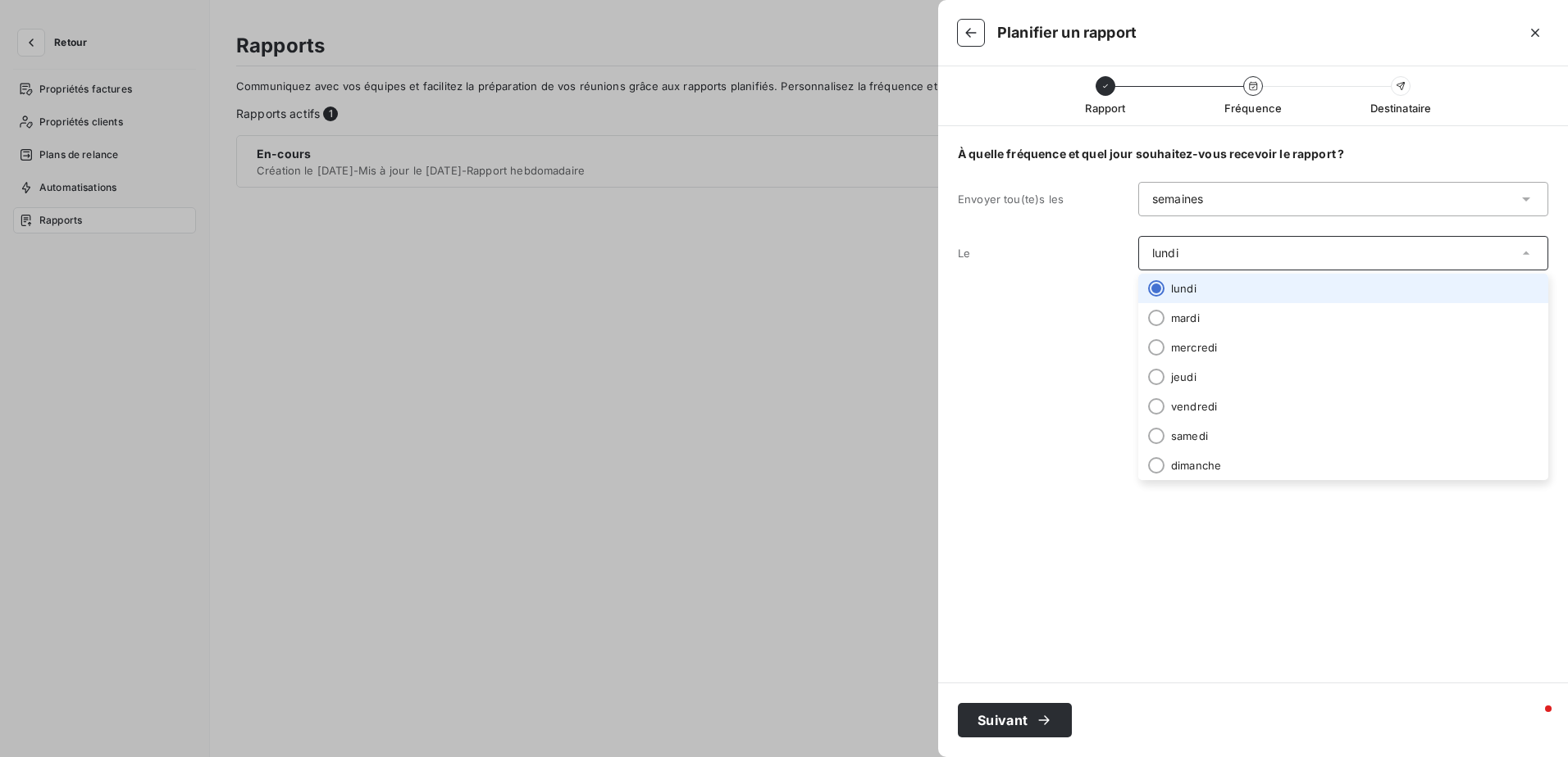
click at [1168, 251] on div "lundi" at bounding box center [1164, 253] width 27 height 16
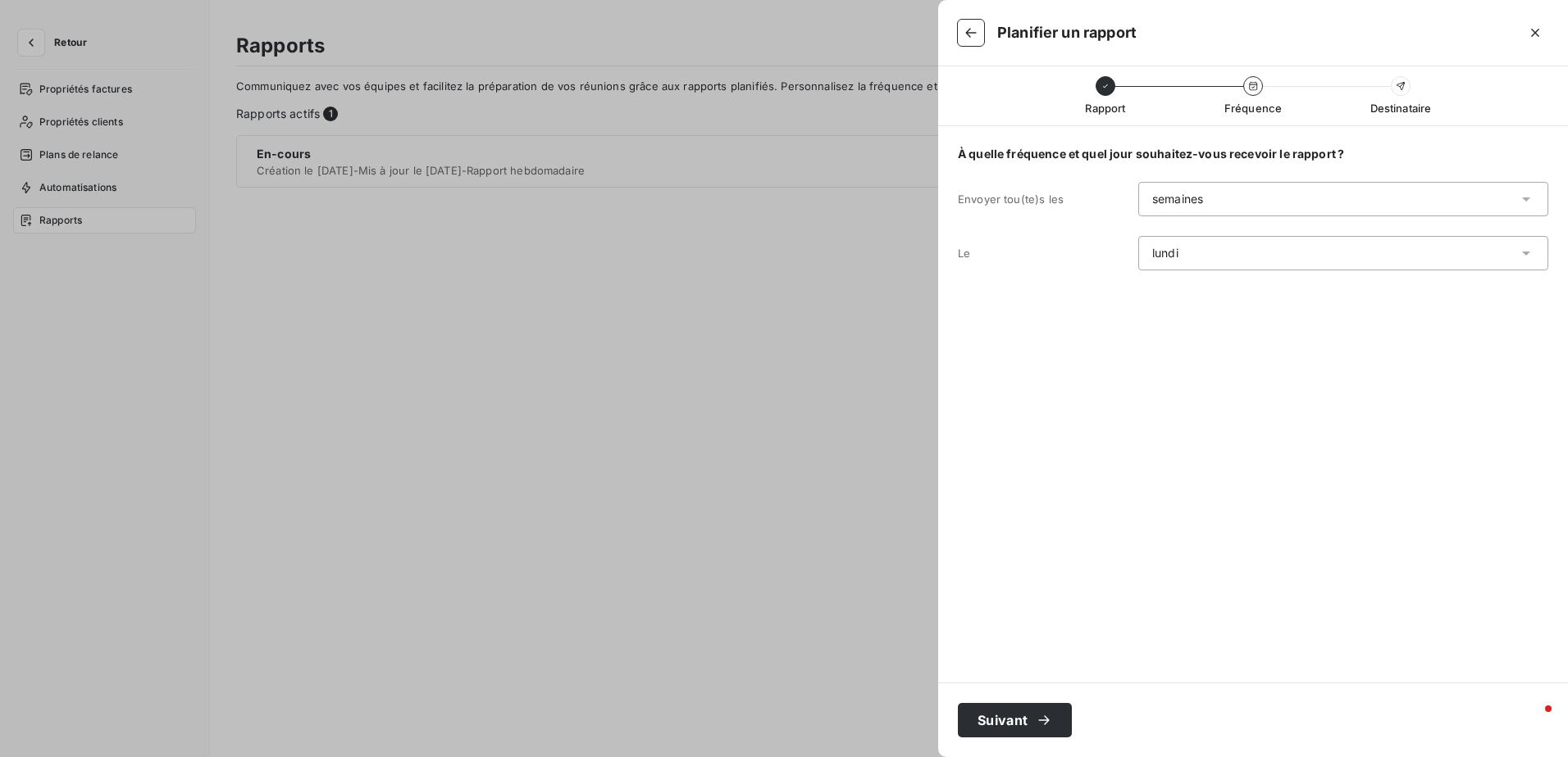
click at [65, 47] on div at bounding box center [784, 378] width 1568 height 757
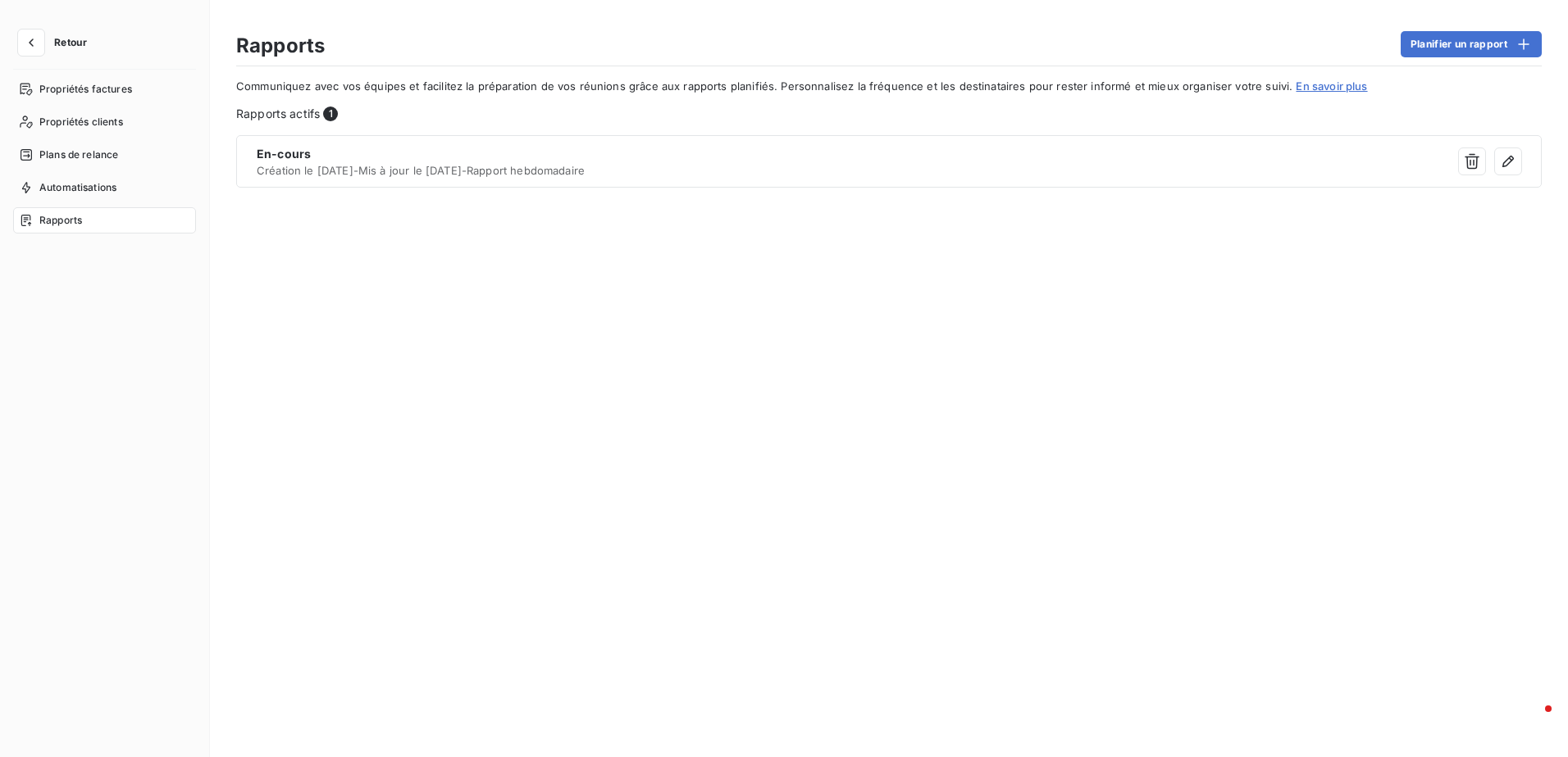
click at [65, 47] on span "Retour" at bounding box center [70, 43] width 32 height 10
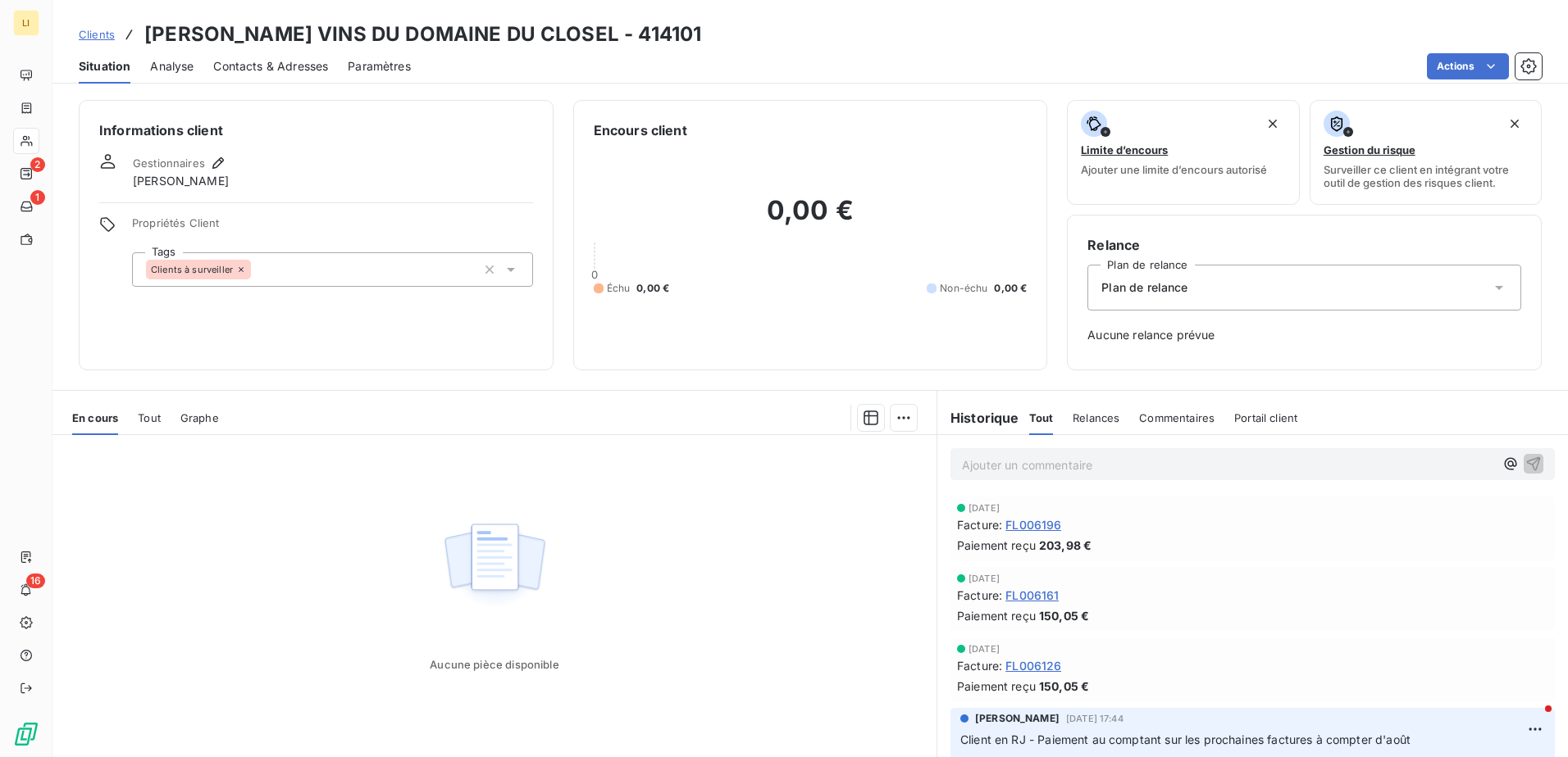
click at [94, 34] on span "Clients" at bounding box center [97, 34] width 36 height 13
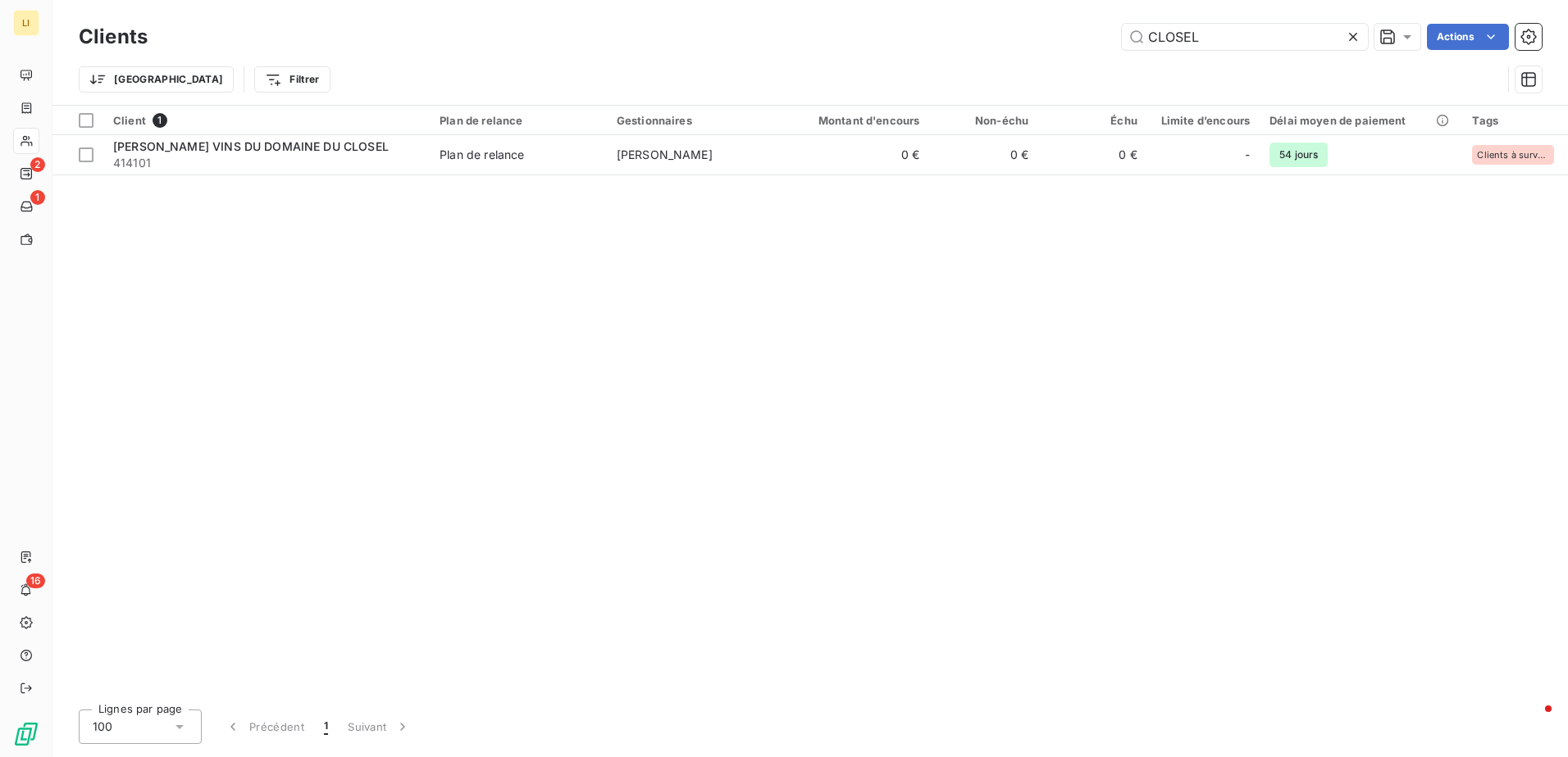
drag, startPoint x: 1227, startPoint y: 39, endPoint x: 1094, endPoint y: 57, distance: 134.2
click at [1097, 57] on div "Clients CLOSEL Actions Trier Filtrer" at bounding box center [810, 62] width 1463 height 85
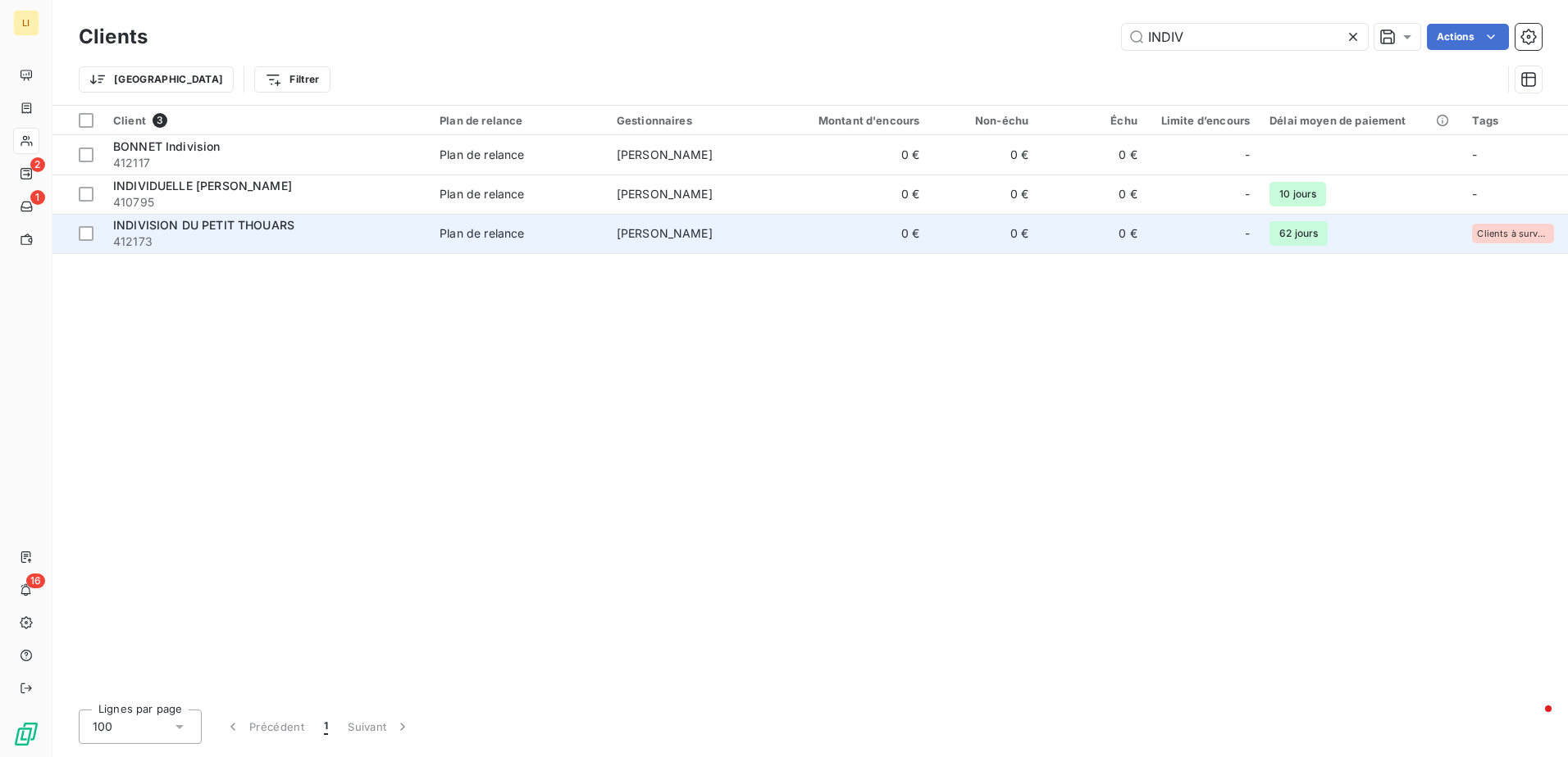
type input "INDIV"
click at [216, 224] on span "INDIVISION DU PETIT THOUARS" at bounding box center [203, 225] width 181 height 14
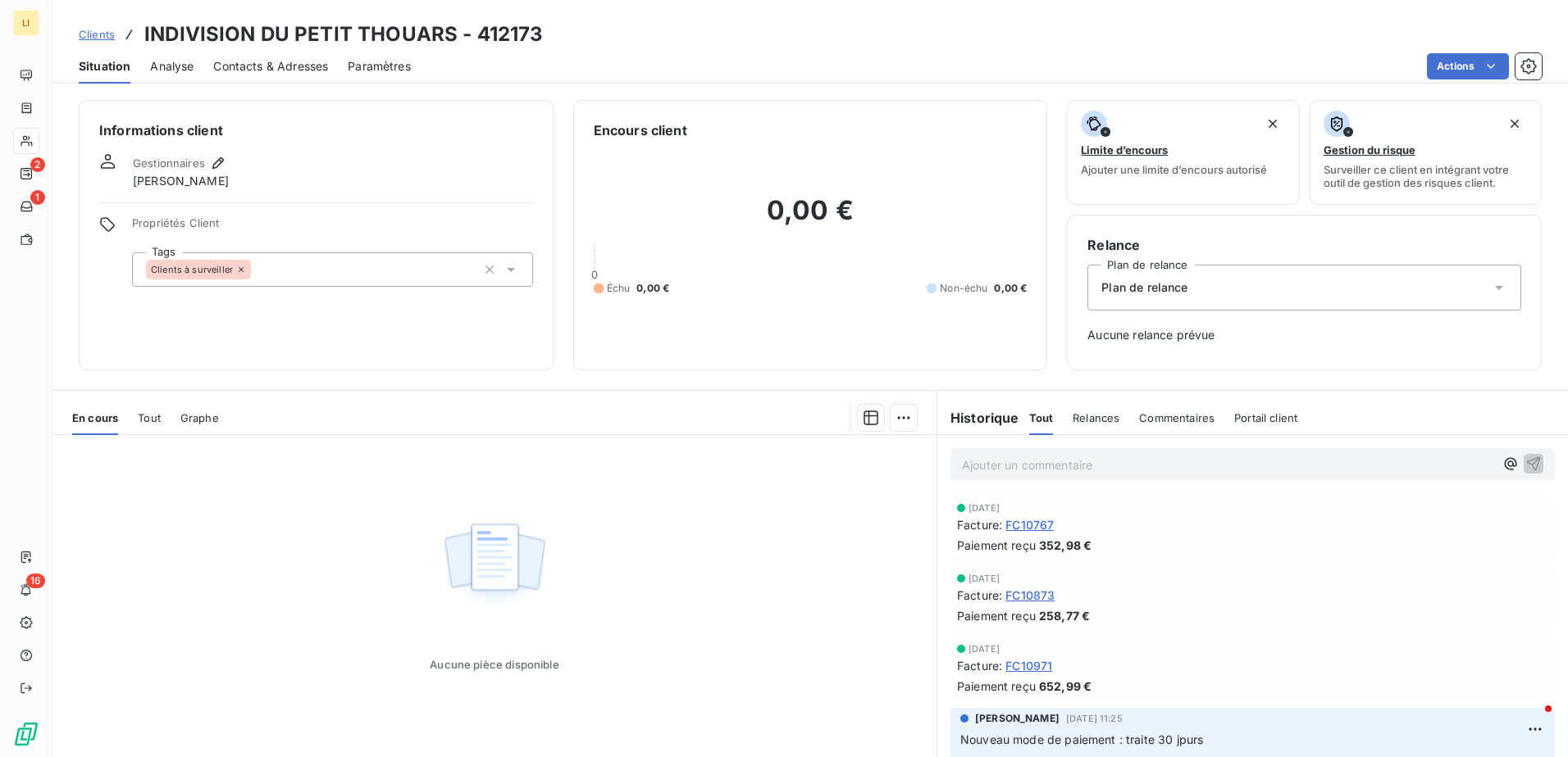
click at [392, 67] on span "Paramètres" at bounding box center [380, 66] width 63 height 16
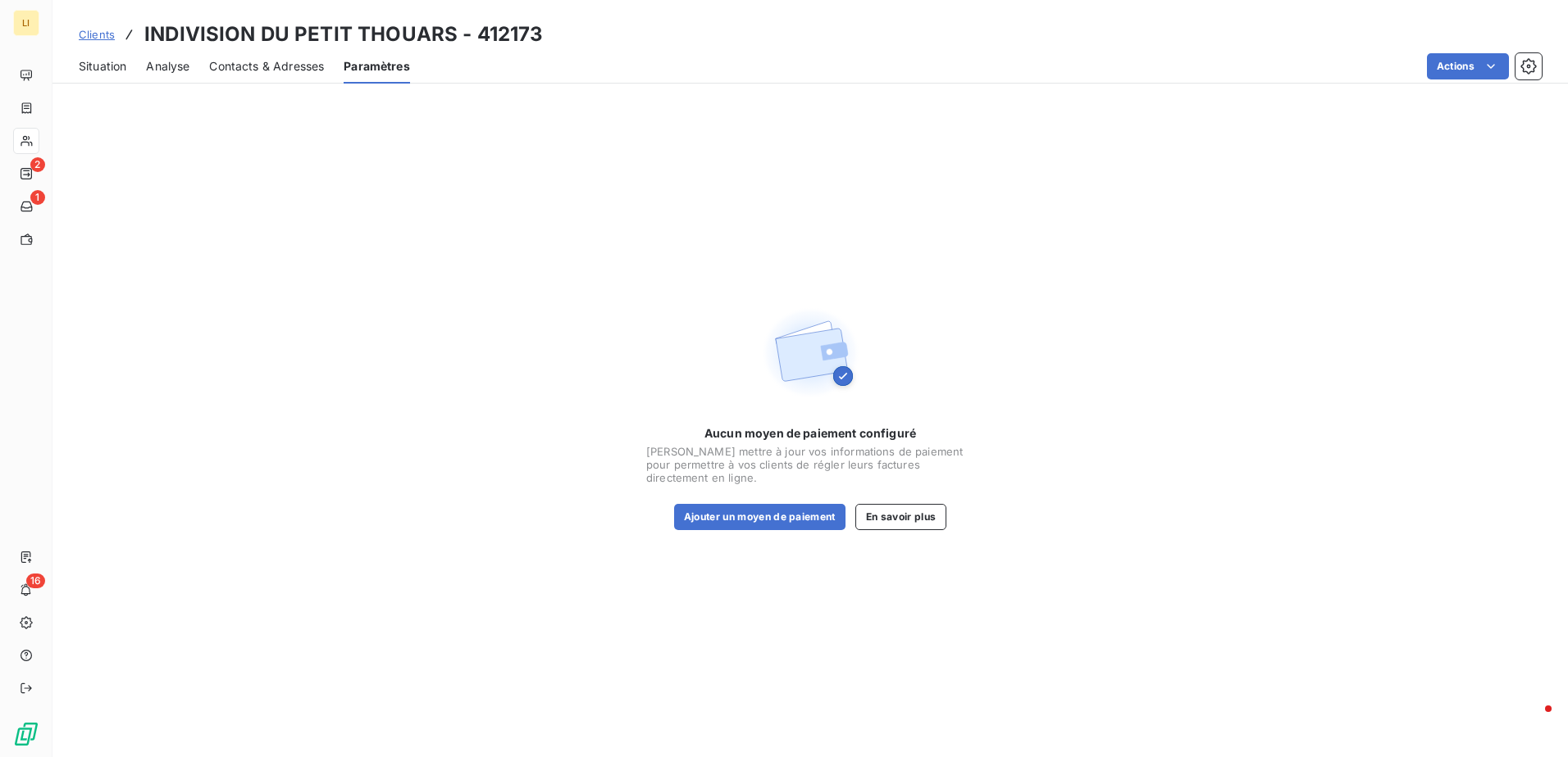
click at [174, 70] on span "Analyse" at bounding box center [168, 66] width 44 height 16
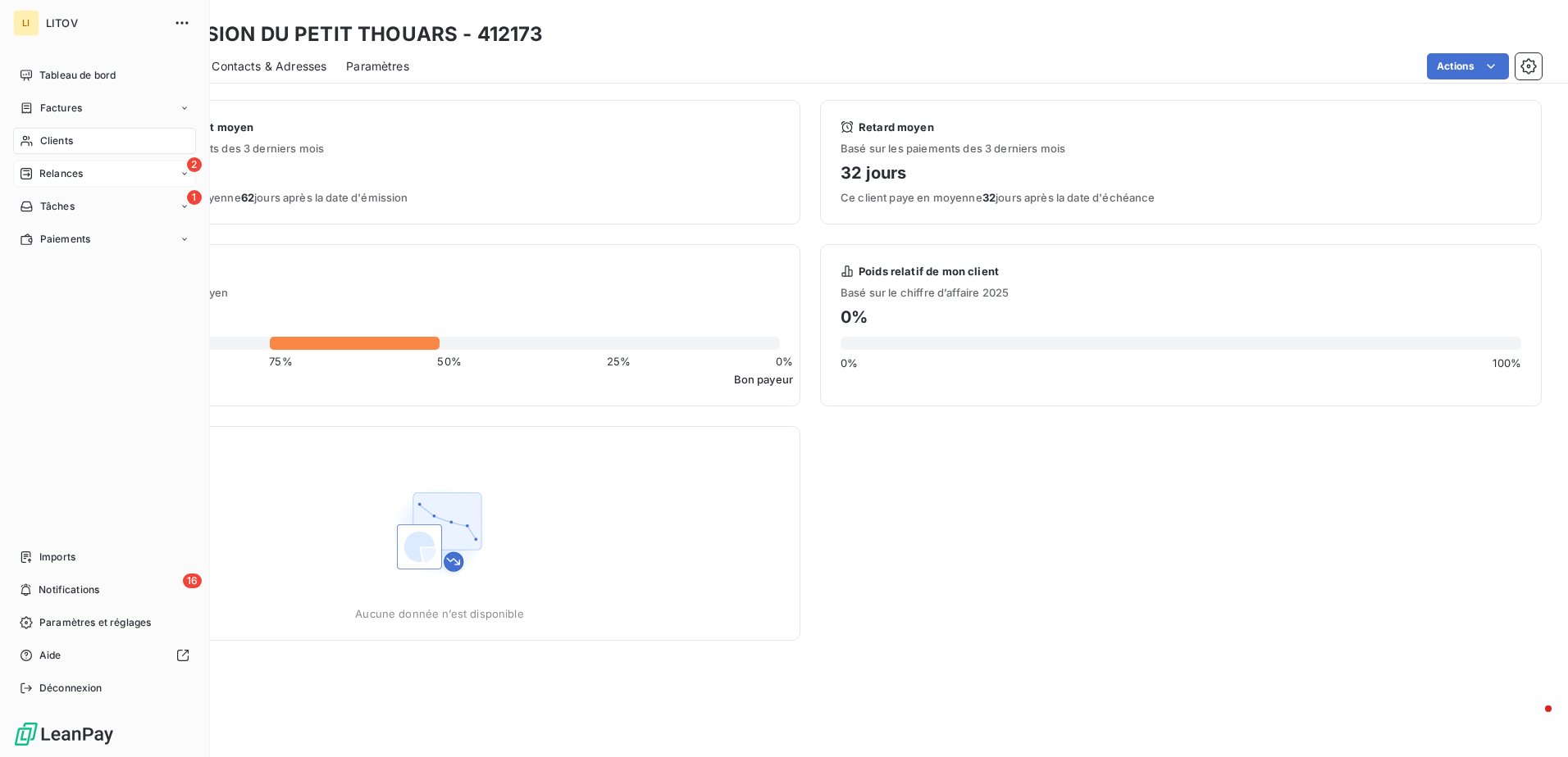
click at [46, 175] on span "Relances" at bounding box center [61, 173] width 44 height 15
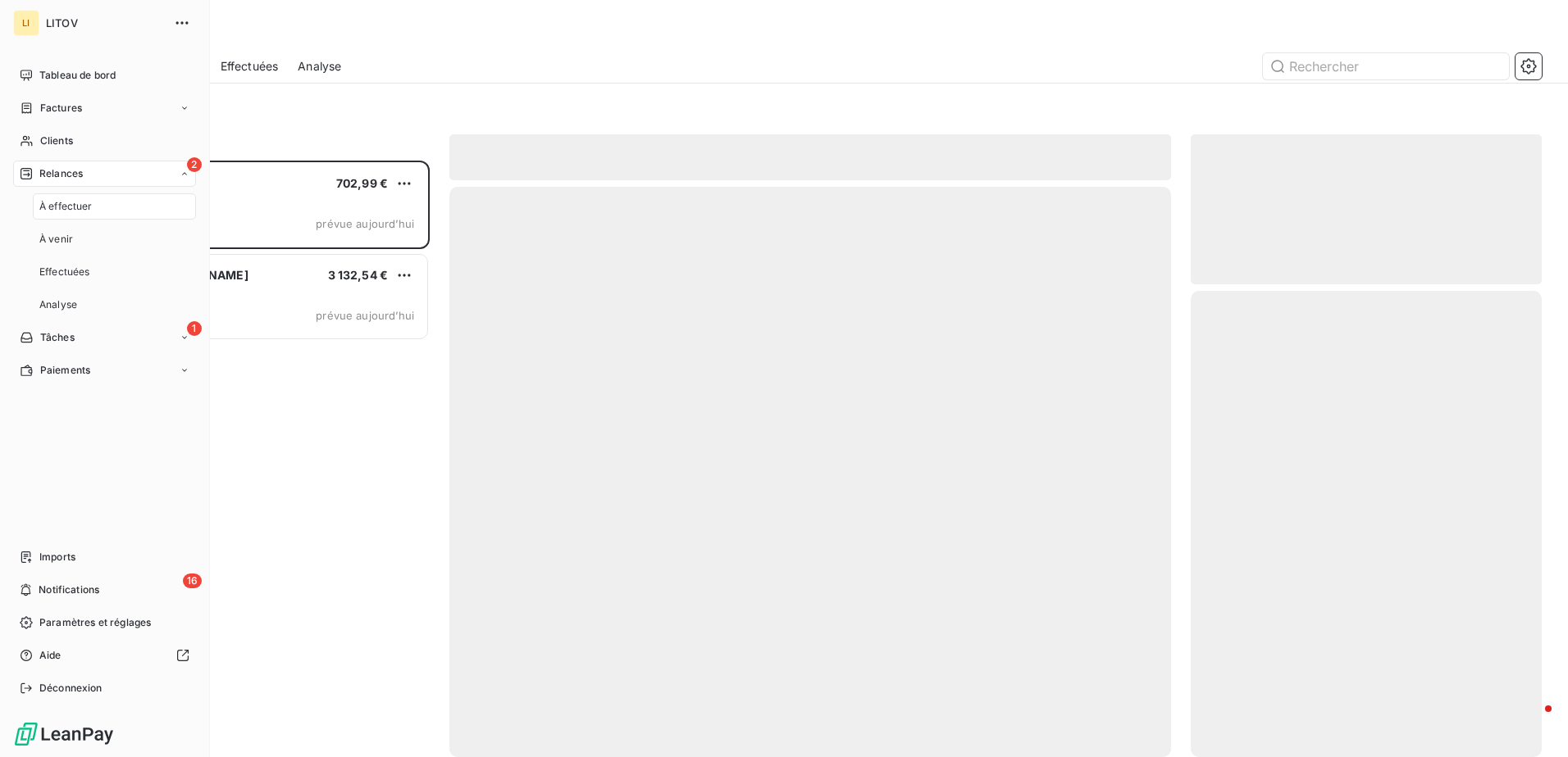
click at [95, 174] on div "2 Relances" at bounding box center [104, 173] width 183 height 26
